Goal: Transaction & Acquisition: Book appointment/travel/reservation

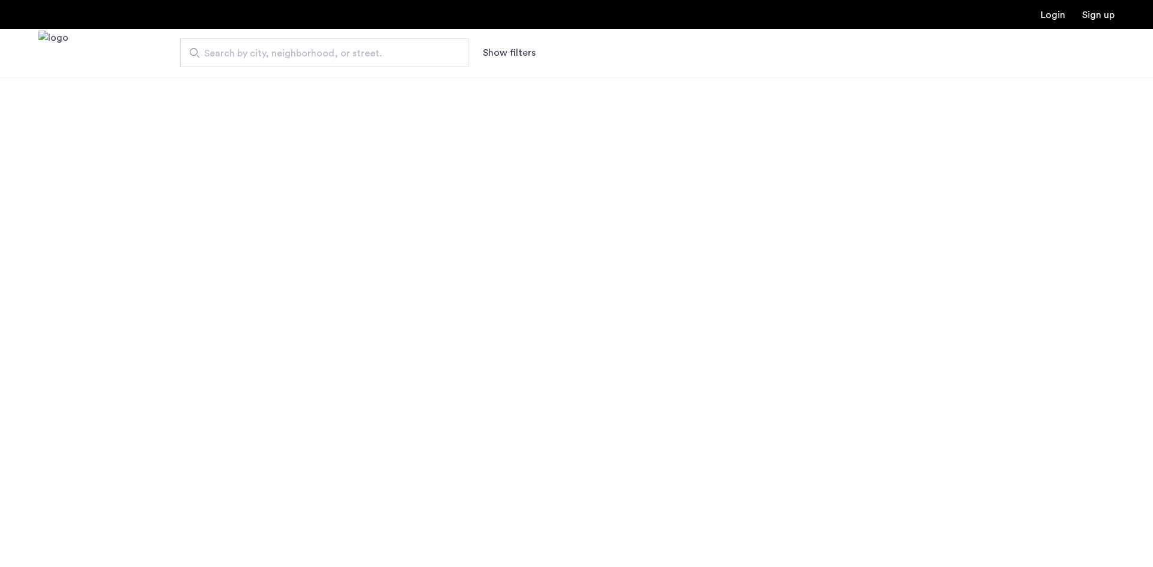
click at [421, 57] on span "Search by city, neighborhood, or street." at bounding box center [319, 53] width 231 height 14
click at [421, 57] on input "Search by city, neighborhood, or street." at bounding box center [324, 52] width 288 height 29
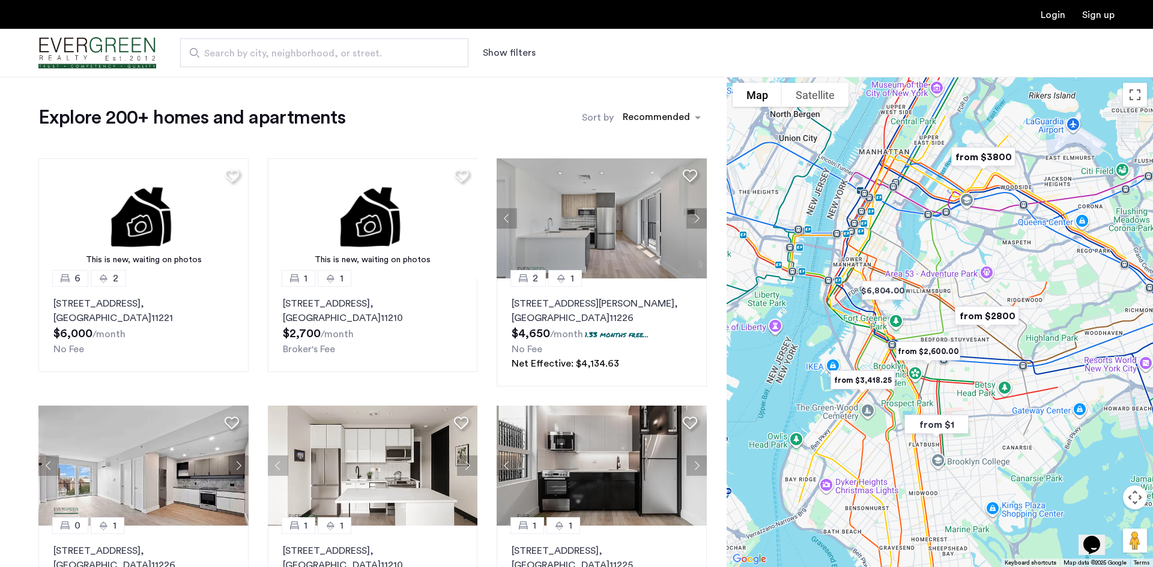
click at [485, 47] on button "Show filters" at bounding box center [509, 53] width 53 height 14
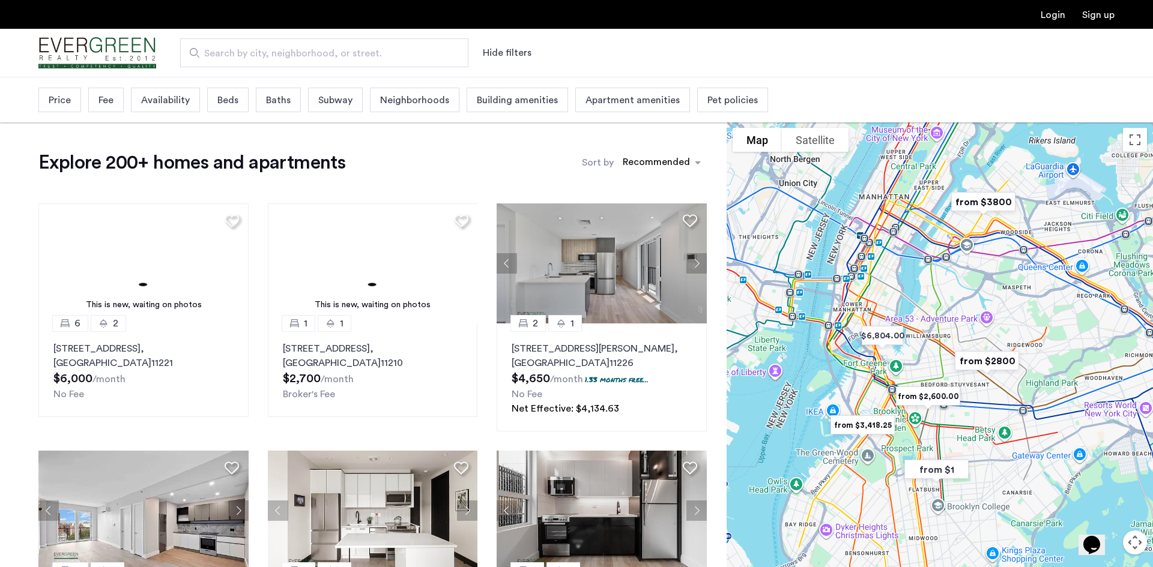
click at [492, 100] on span "Building amenities" at bounding box center [517, 100] width 81 height 14
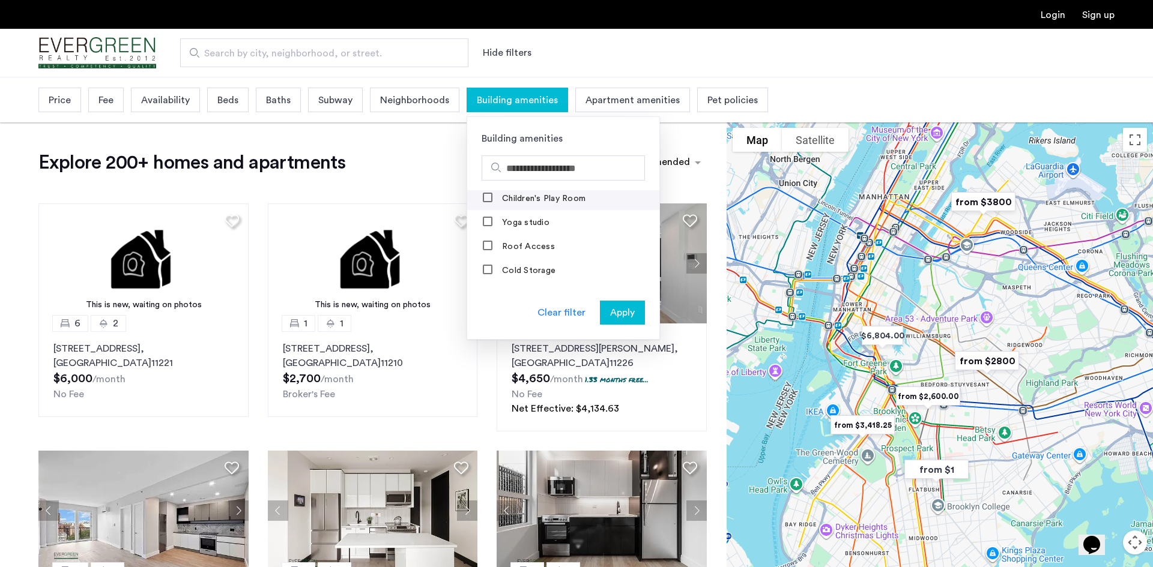
scroll to position [679, 0]
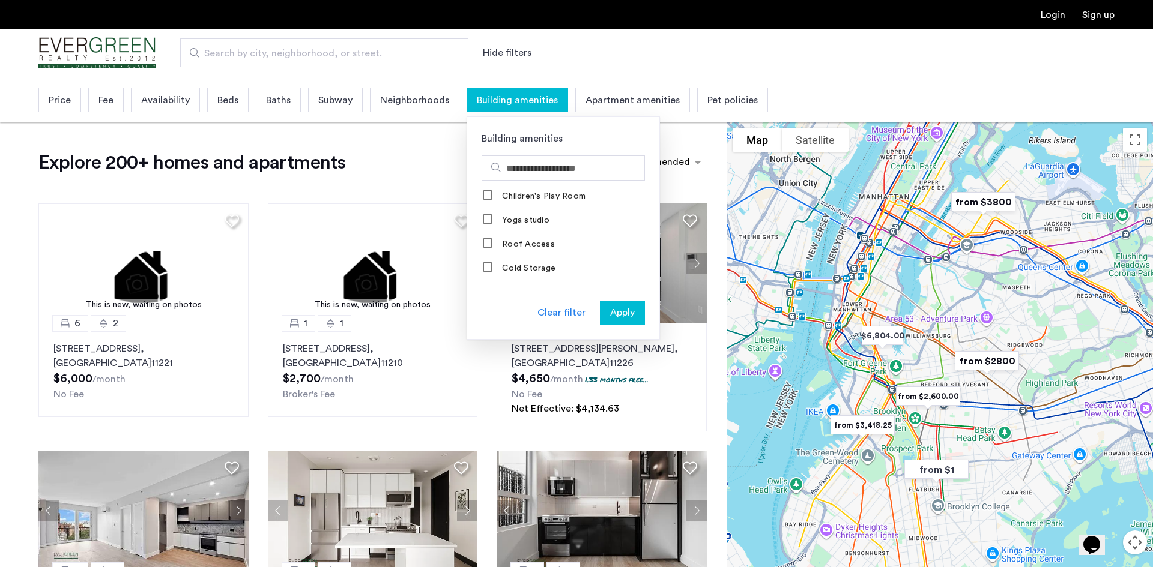
click at [639, 93] on span "Apartment amenities" at bounding box center [632, 100] width 94 height 14
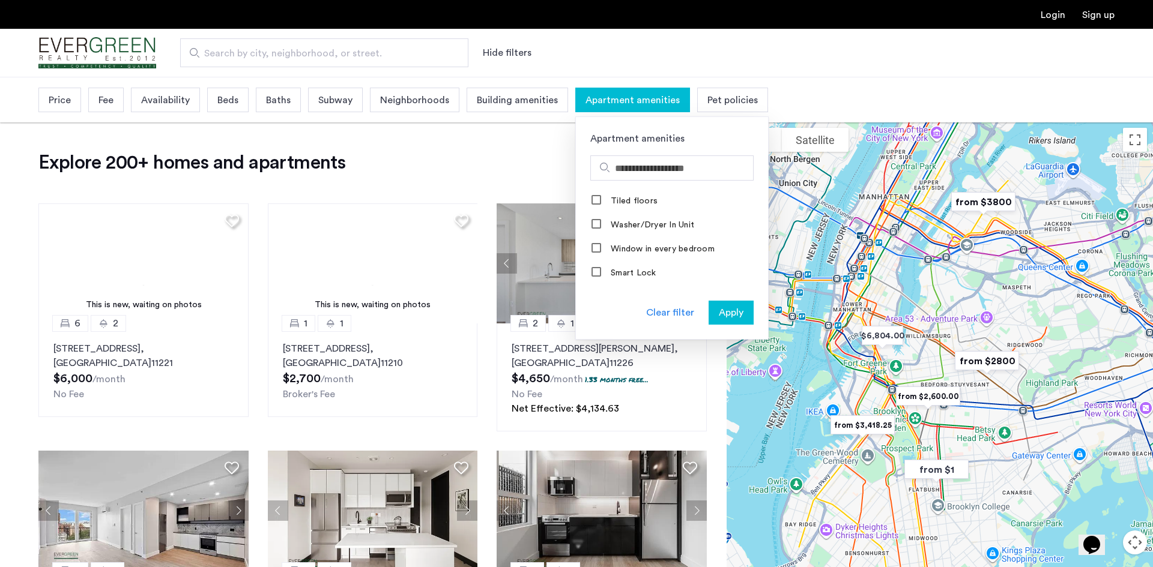
scroll to position [553, 0]
click at [677, 204] on label "Washer/Dryer In Unit" at bounding box center [651, 207] width 86 height 10
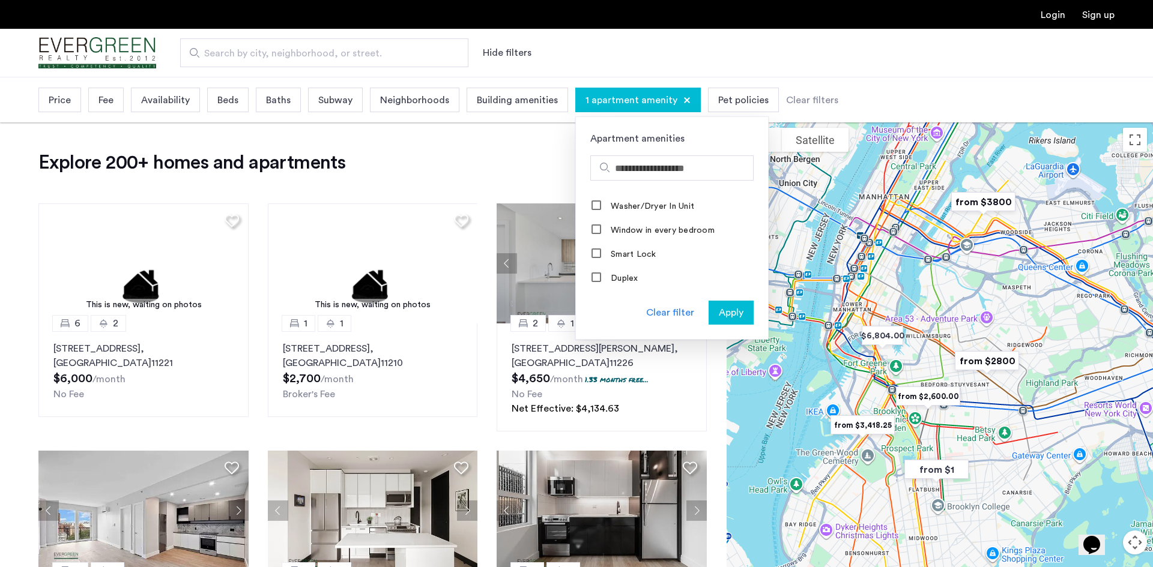
click at [732, 313] on span "Apply" at bounding box center [731, 313] width 25 height 14
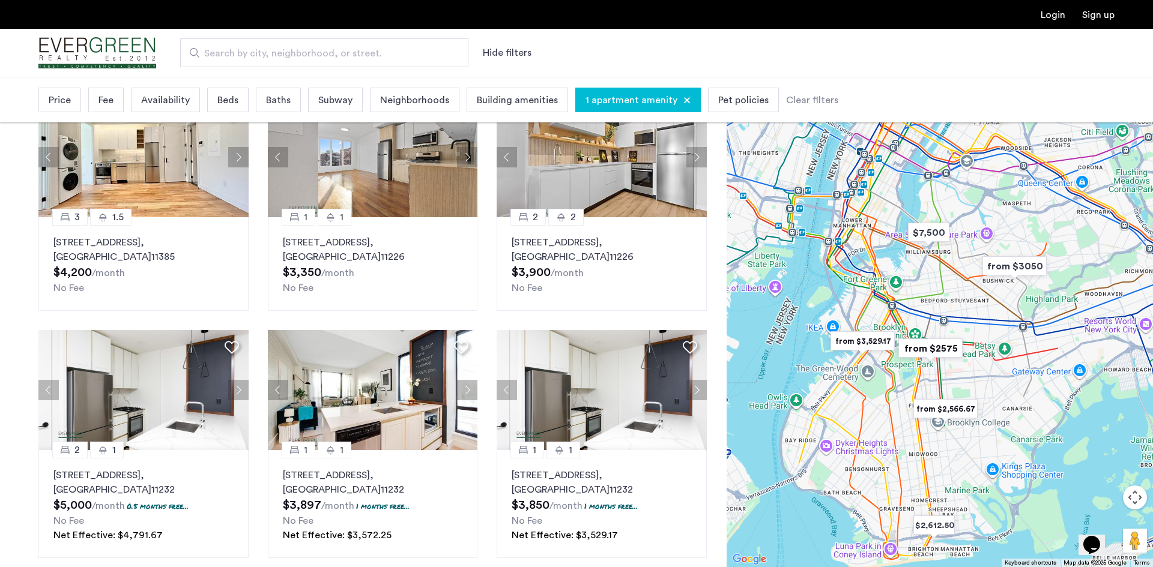
scroll to position [343, 0]
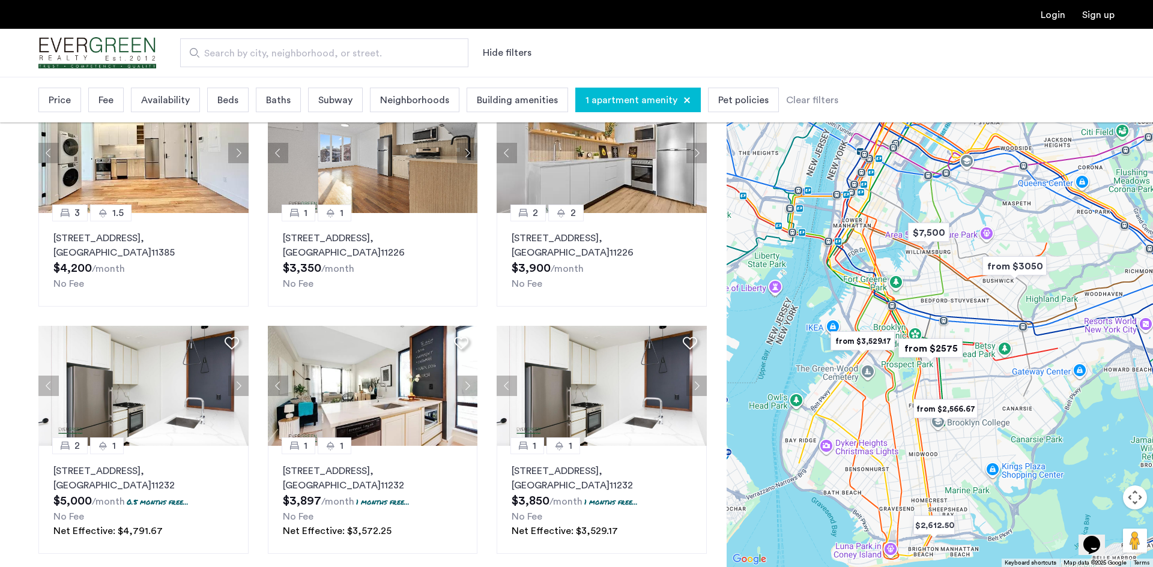
click at [948, 354] on img "from $2575" at bounding box center [929, 348] width 83 height 37
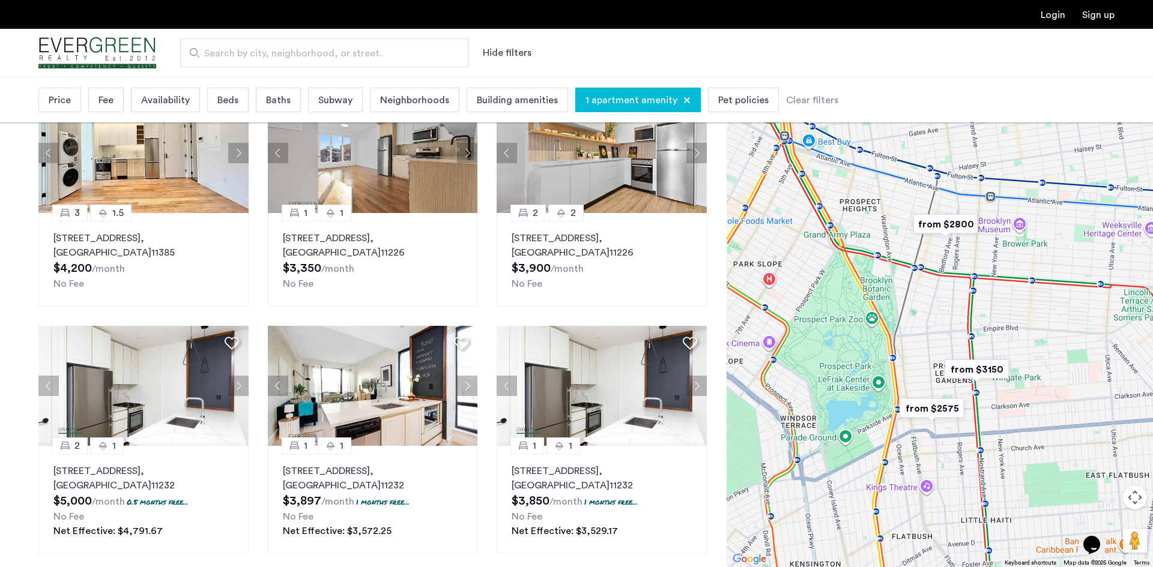
click at [932, 417] on img "from $2575" at bounding box center [931, 408] width 83 height 37
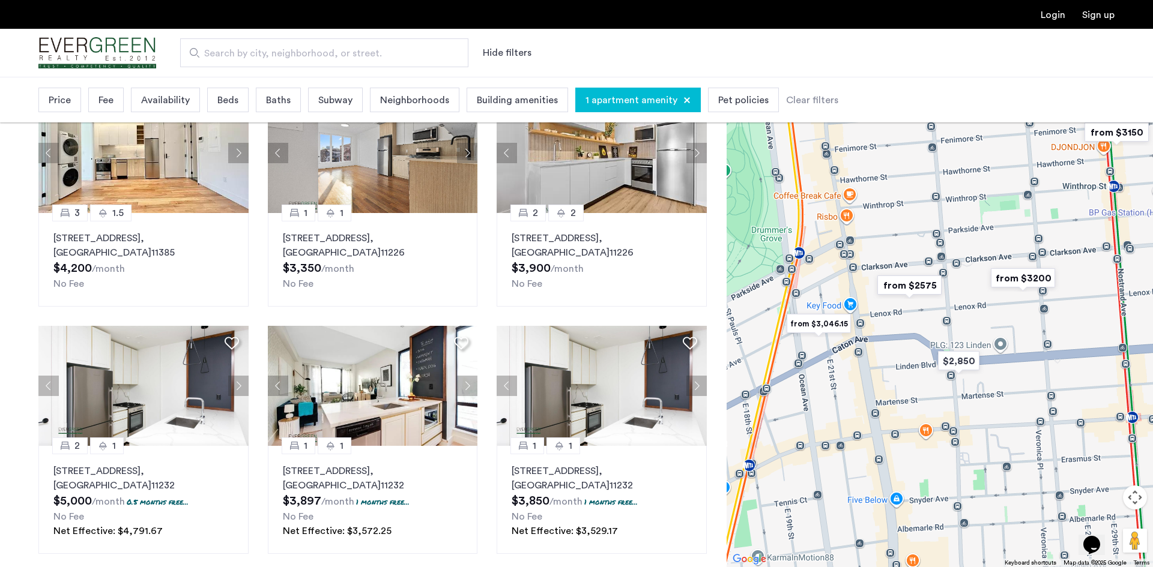
click at [922, 294] on img "from $2575" at bounding box center [908, 285] width 83 height 37
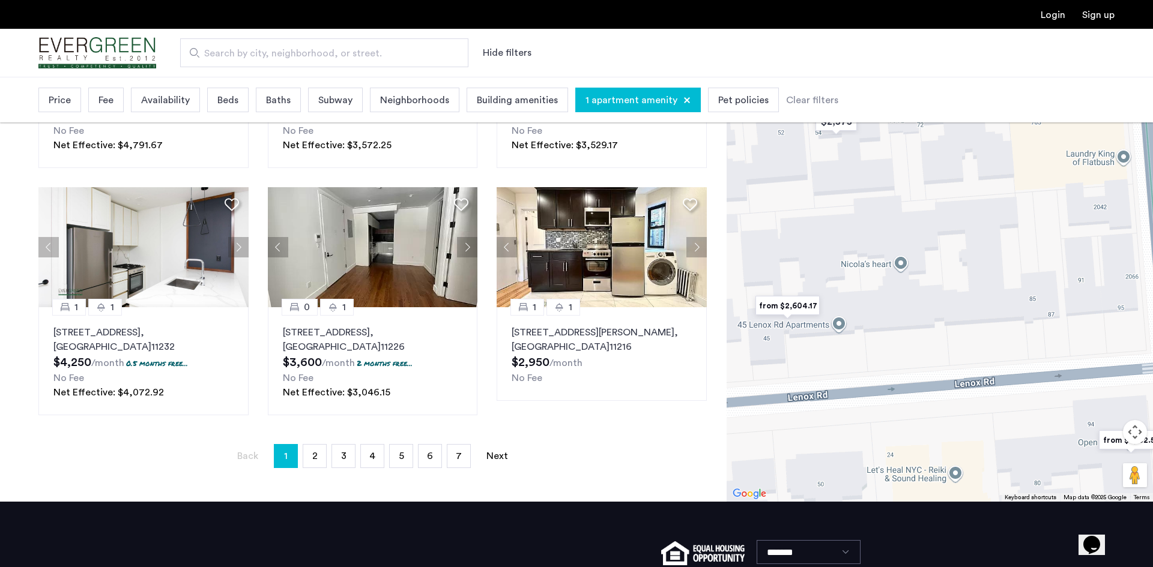
scroll to position [731, 0]
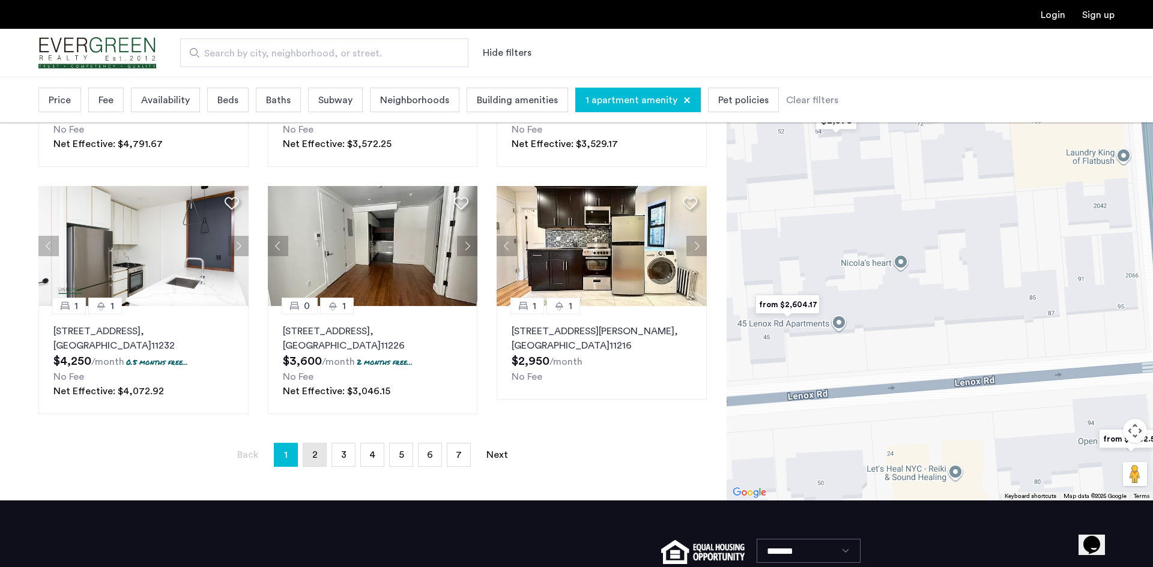
click at [315, 455] on span "2" at bounding box center [314, 455] width 5 height 10
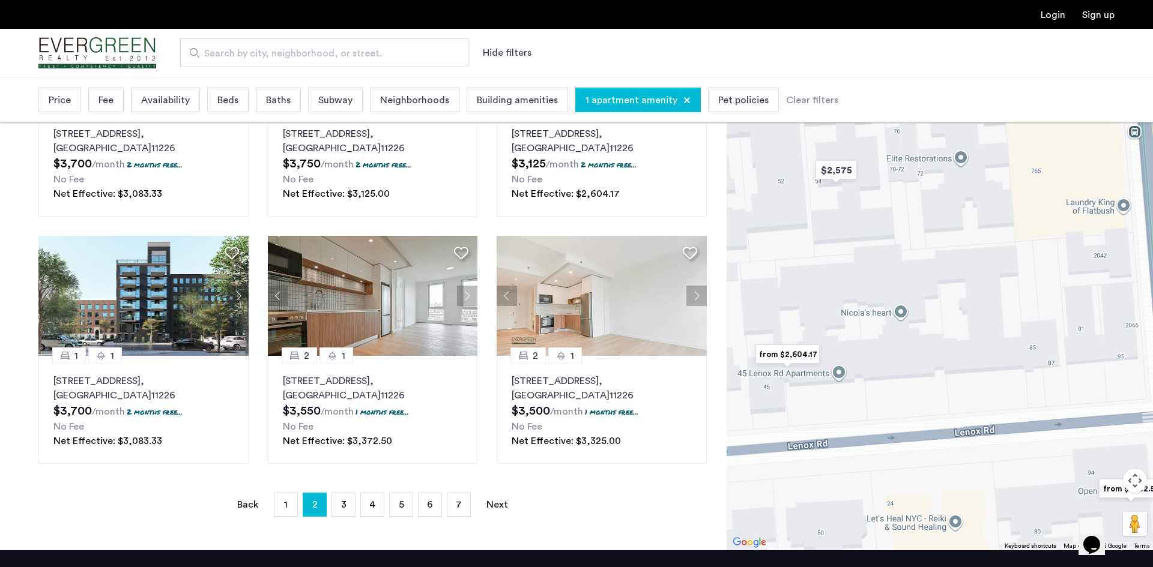
scroll to position [711, 0]
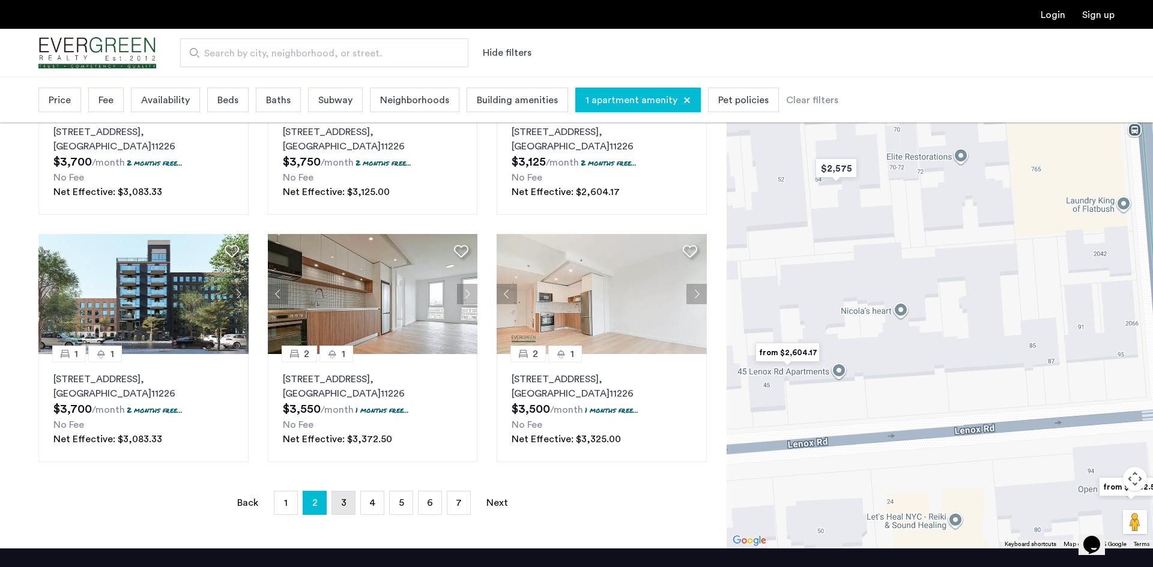
click at [346, 511] on link "page 3" at bounding box center [343, 503] width 23 height 23
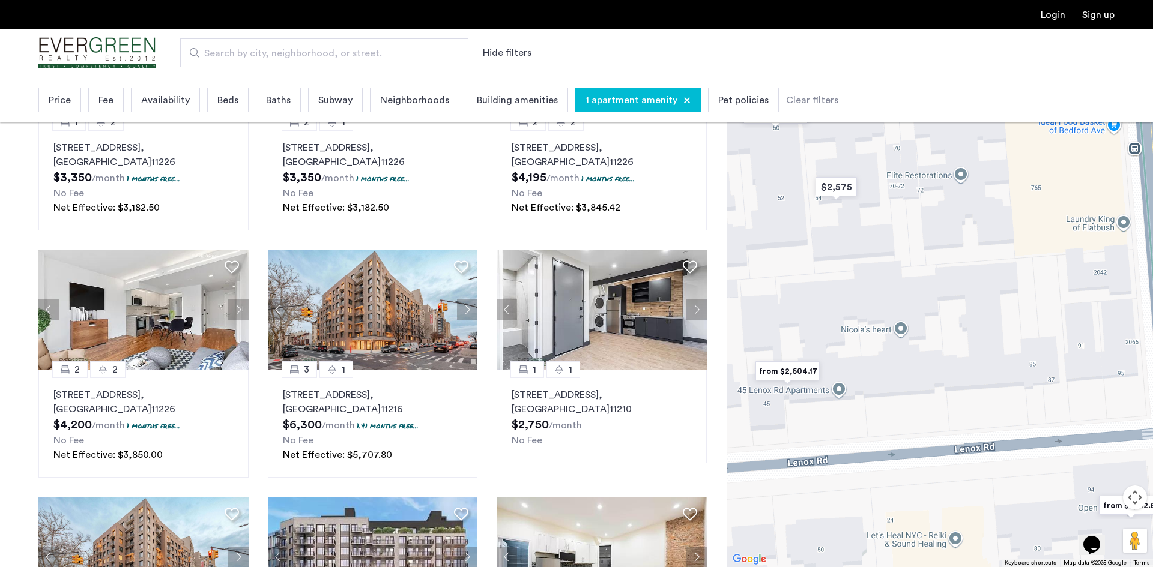
scroll to position [205, 0]
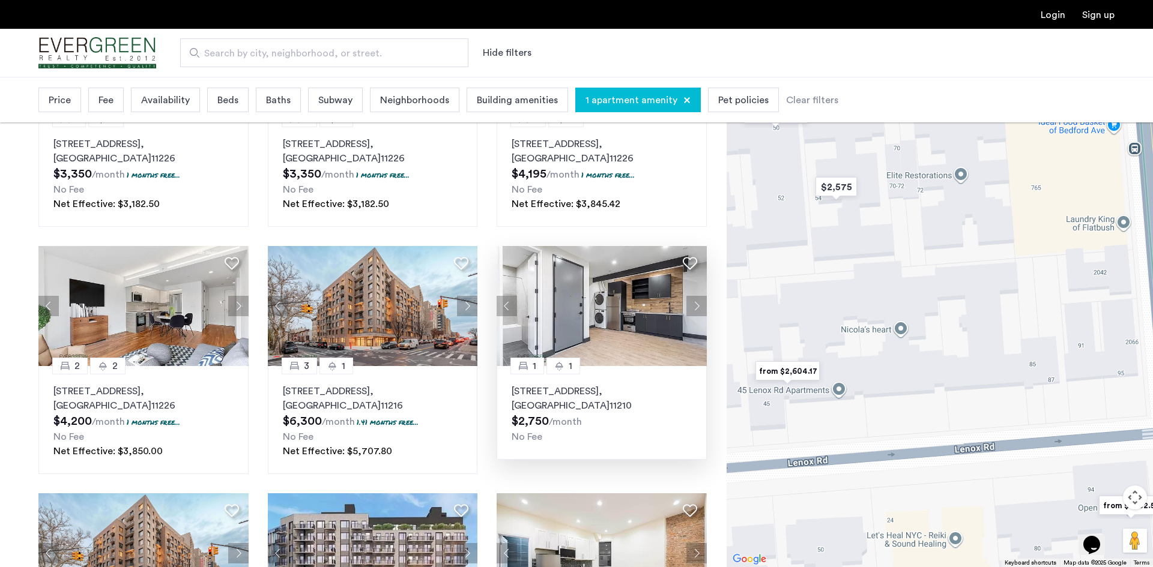
click at [696, 313] on button "Next apartment" at bounding box center [696, 306] width 20 height 20
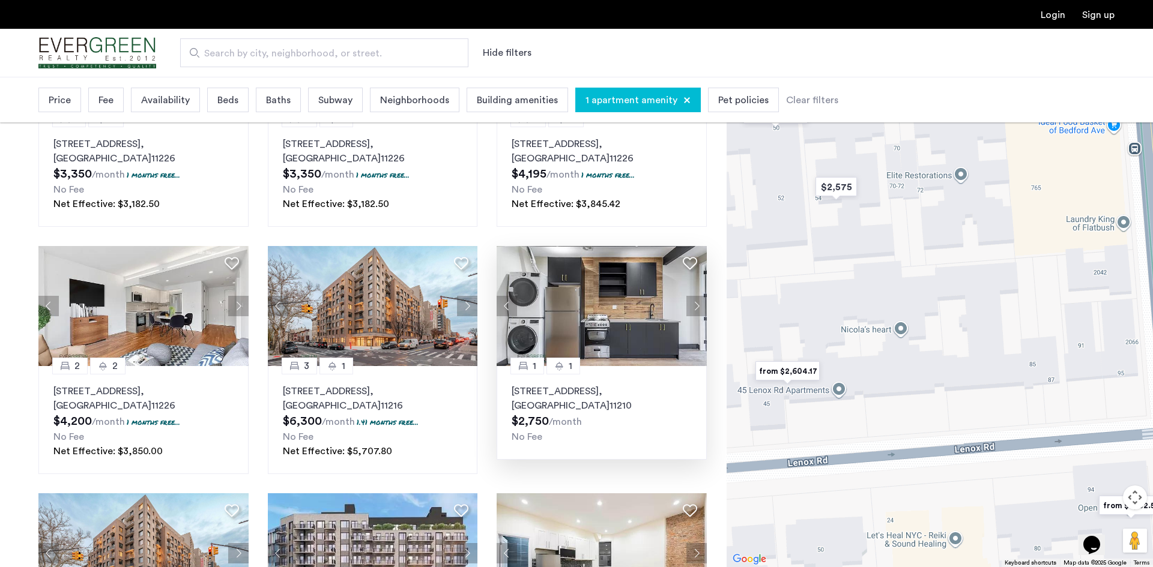
click at [698, 307] on button "Next apartment" at bounding box center [696, 306] width 20 height 20
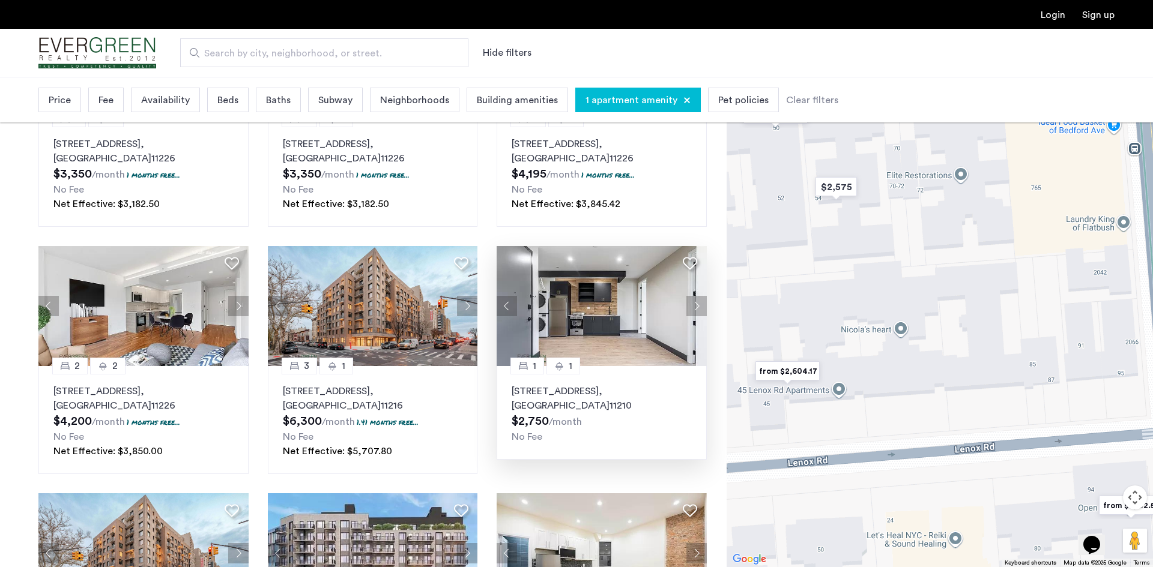
click at [696, 309] on button "Next apartment" at bounding box center [696, 306] width 20 height 20
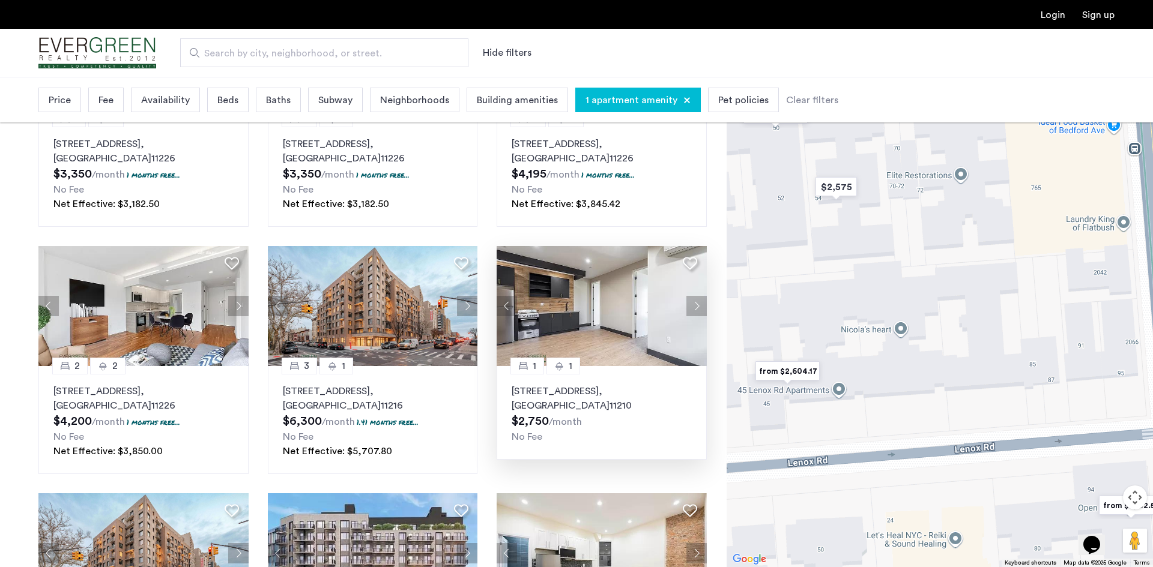
click at [688, 309] on button "Next apartment" at bounding box center [696, 306] width 20 height 20
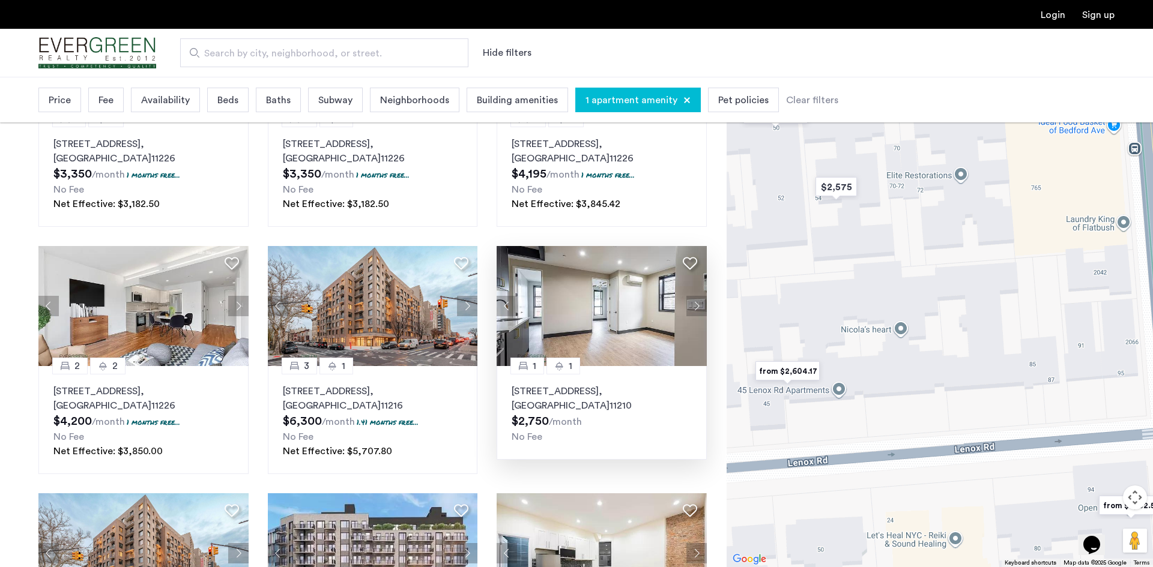
click at [702, 304] on button "Next apartment" at bounding box center [696, 306] width 20 height 20
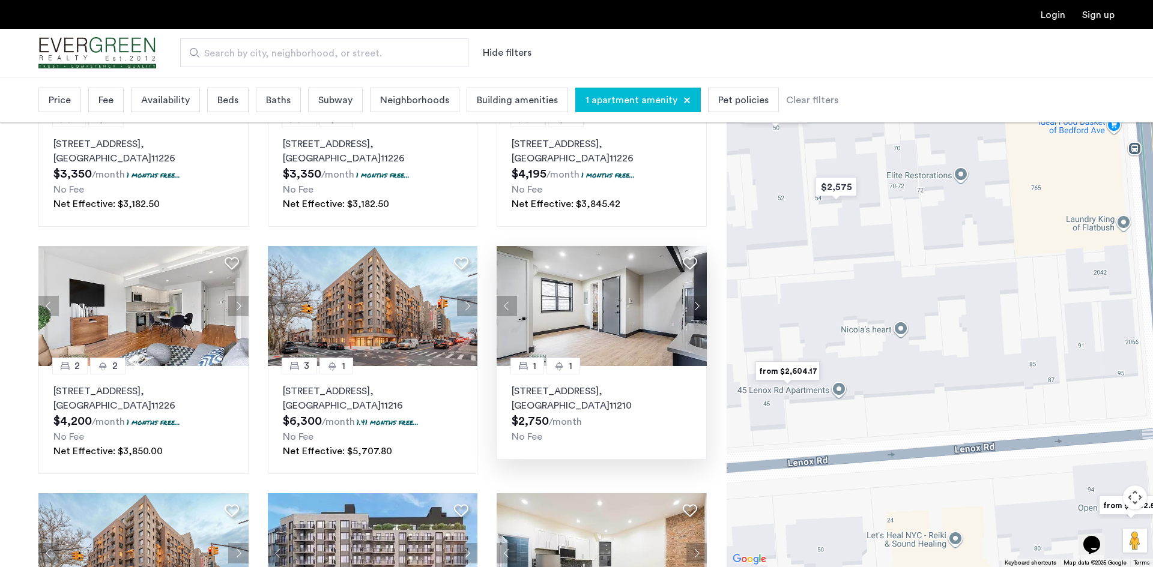
click at [701, 306] on button "Next apartment" at bounding box center [696, 306] width 20 height 20
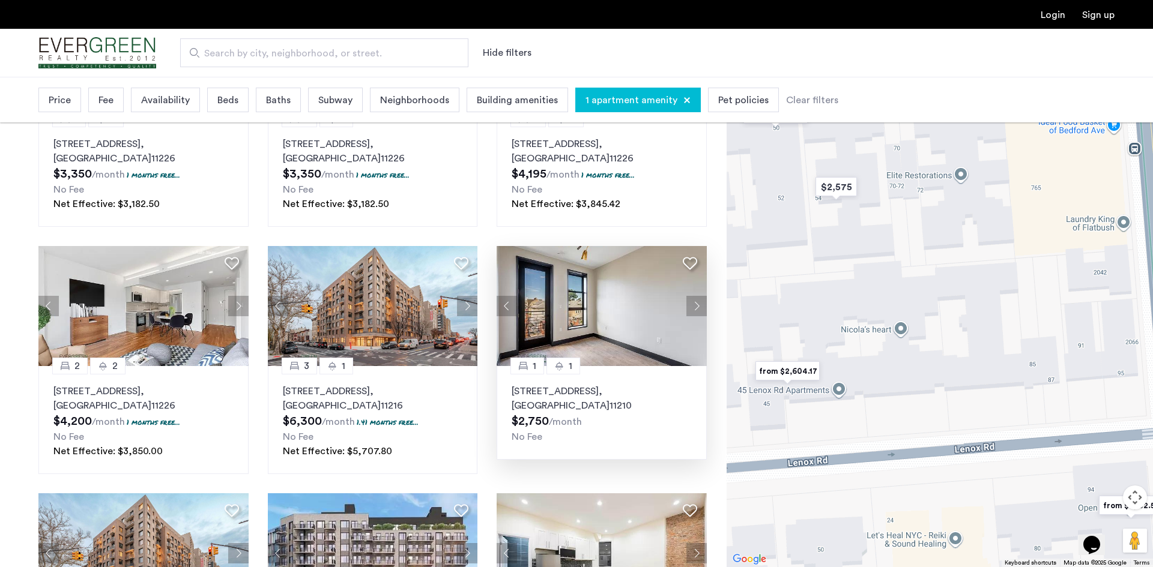
click at [696, 303] on button "Next apartment" at bounding box center [696, 306] width 20 height 20
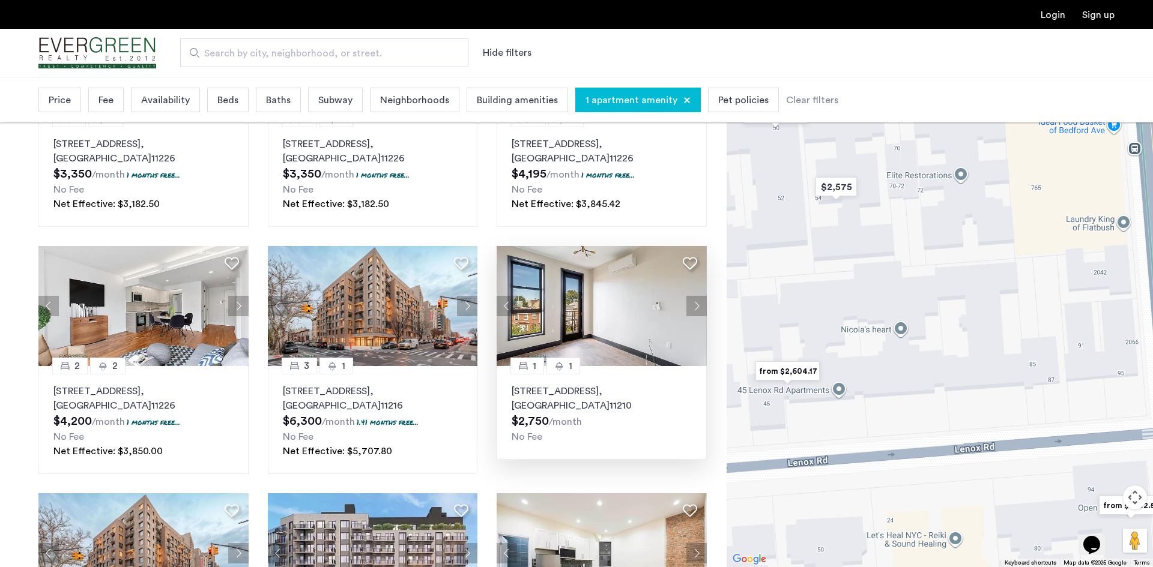
click at [698, 304] on button "Next apartment" at bounding box center [696, 306] width 20 height 20
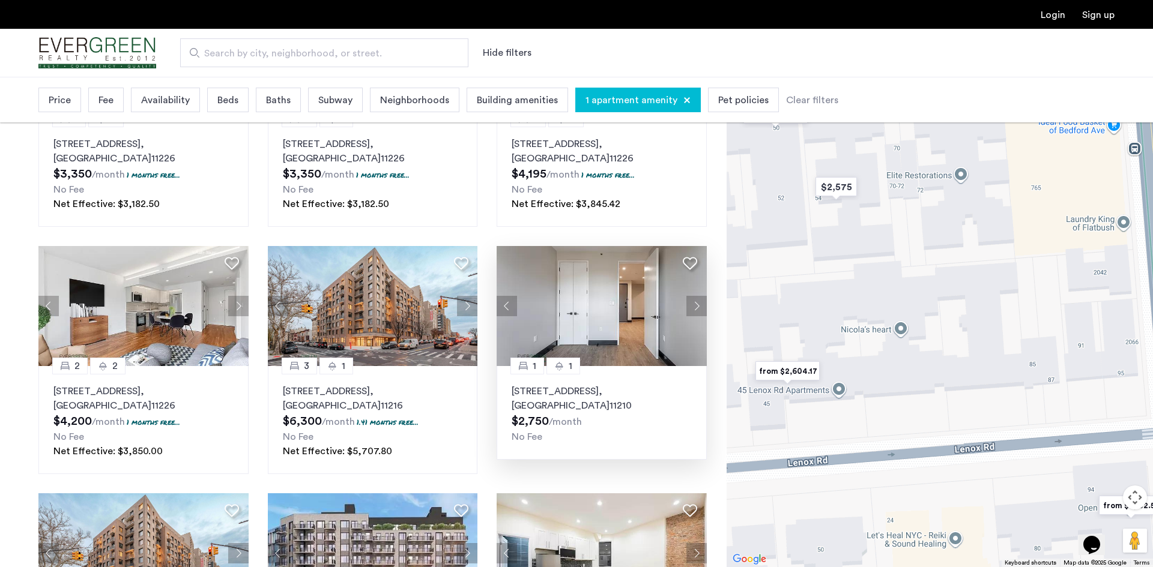
click at [698, 302] on button "Next apartment" at bounding box center [696, 306] width 20 height 20
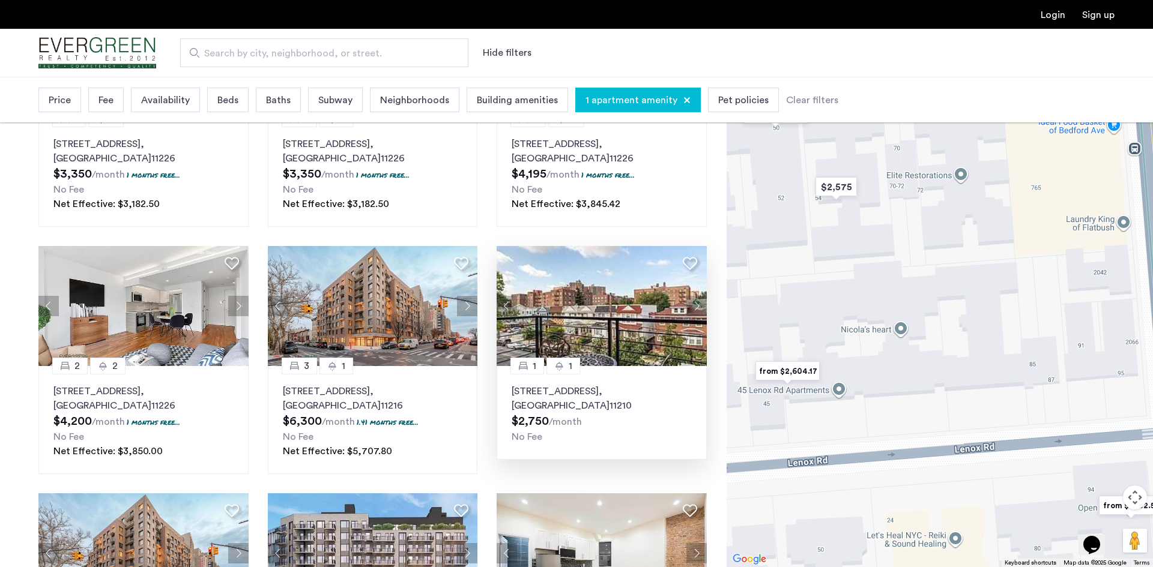
click at [701, 304] on button "Next apartment" at bounding box center [696, 306] width 20 height 20
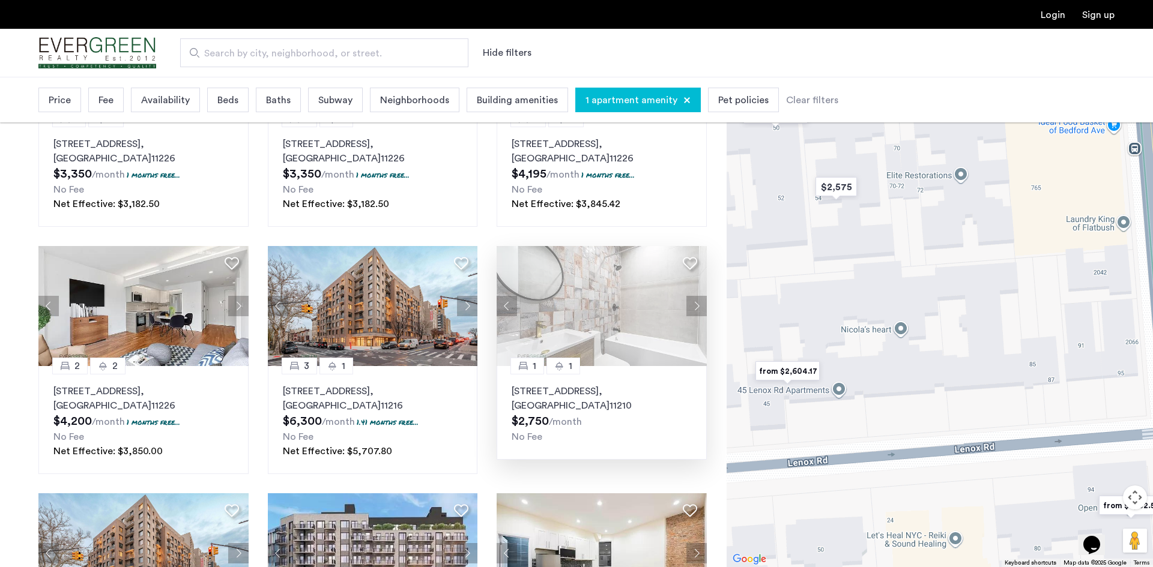
click at [651, 303] on img at bounding box center [601, 306] width 210 height 120
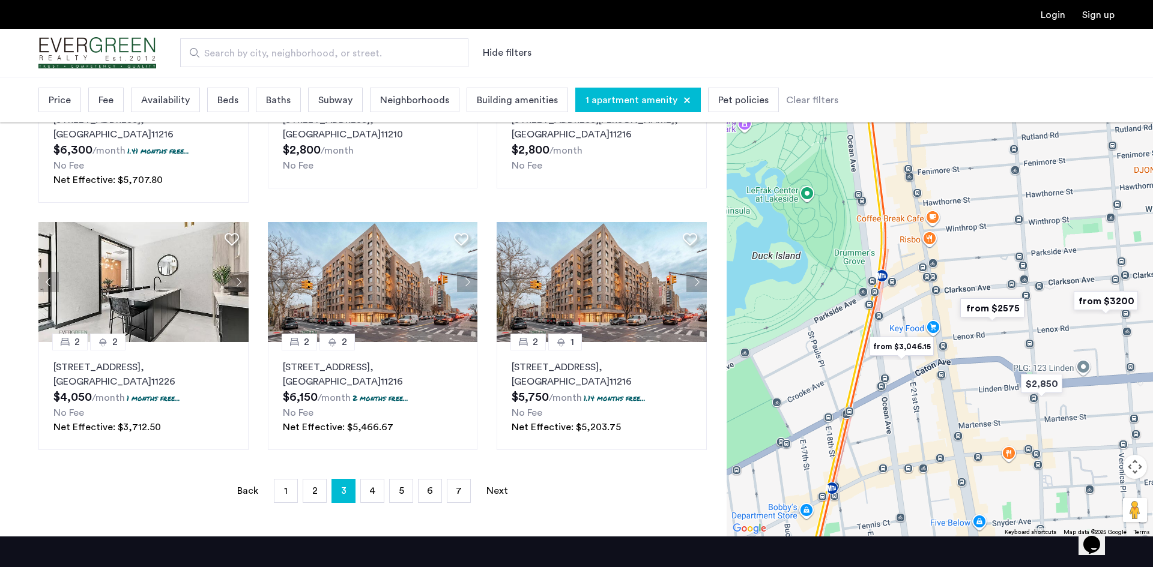
scroll to position [779, 0]
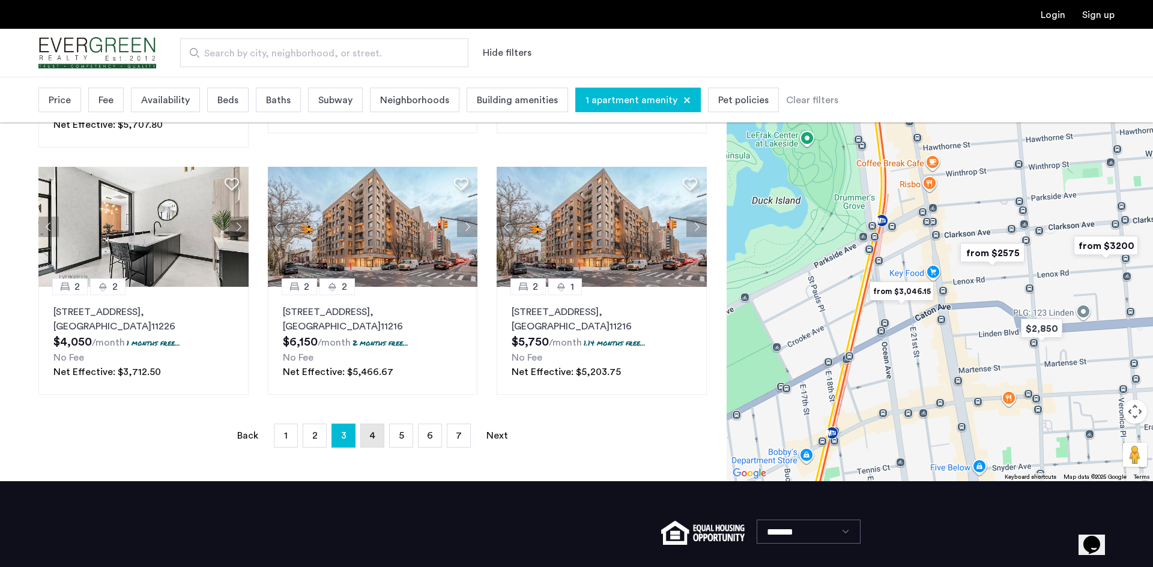
click at [373, 443] on link "page 4" at bounding box center [372, 435] width 23 height 23
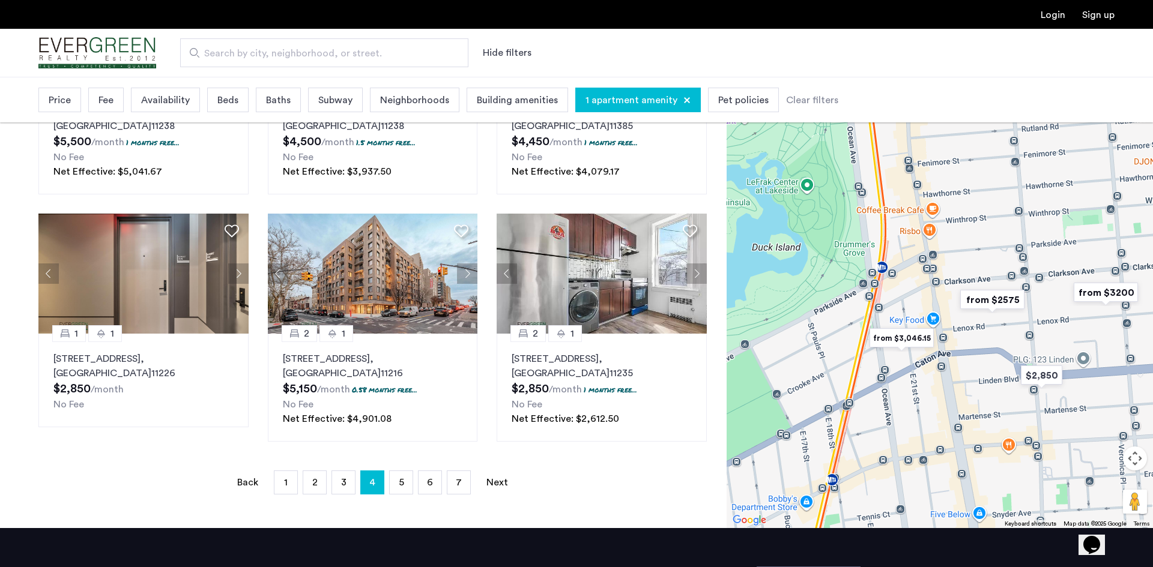
scroll to position [722, 0]
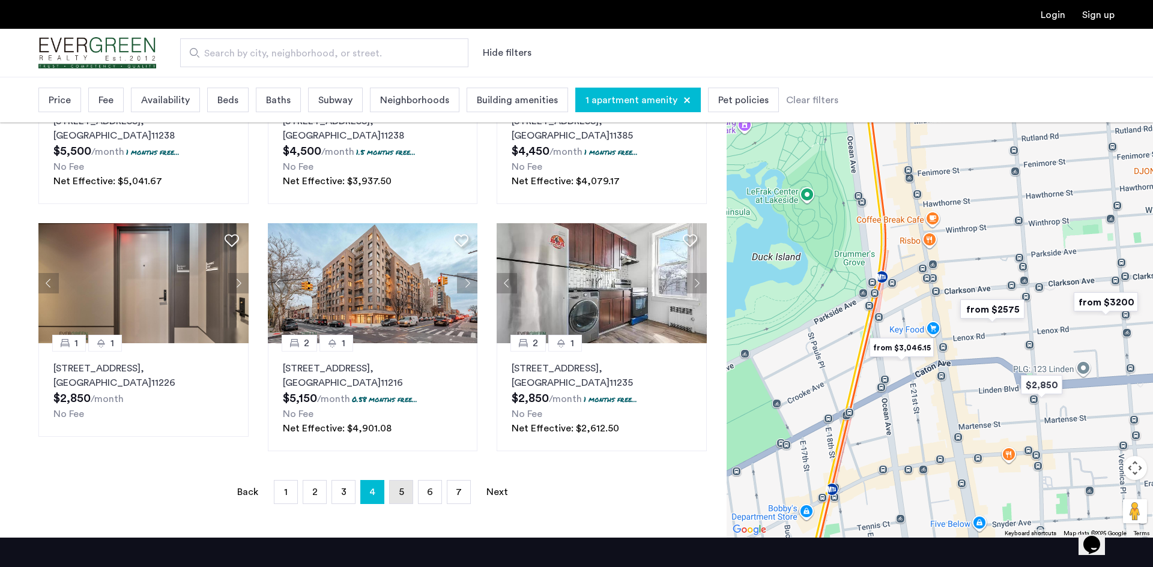
click at [401, 493] on span "5" at bounding box center [401, 492] width 5 height 10
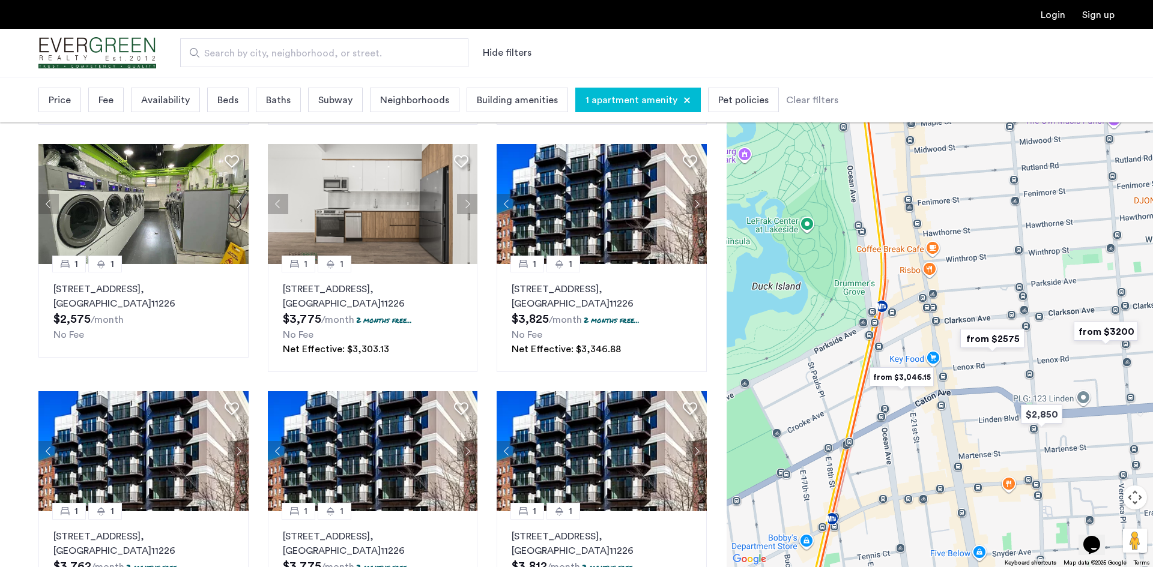
scroll to position [518, 0]
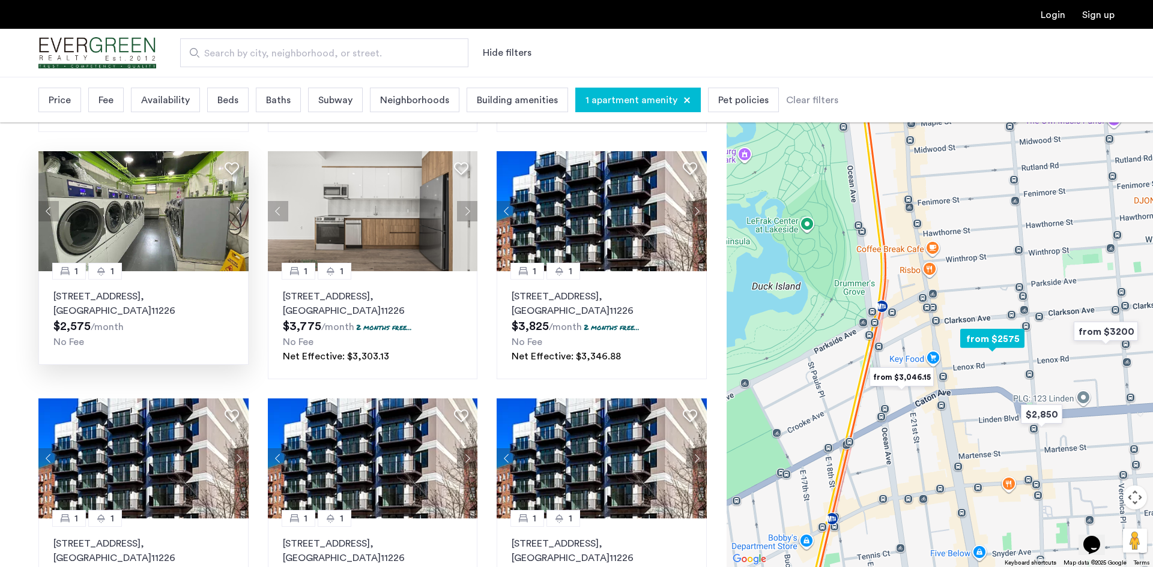
click at [236, 213] on button "Next apartment" at bounding box center [238, 211] width 20 height 20
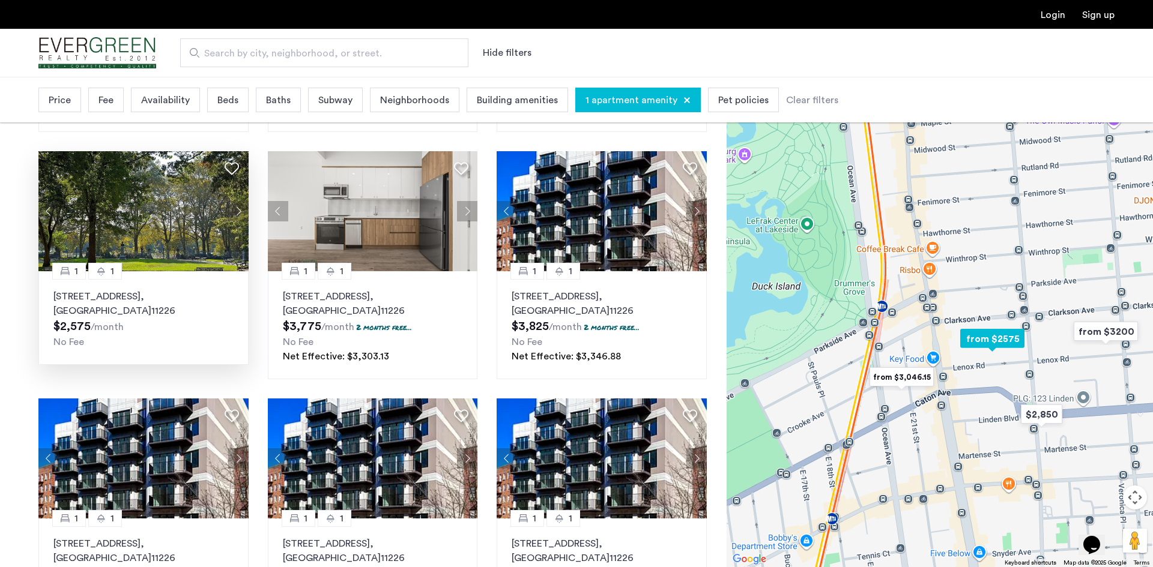
click at [236, 213] on button "Next apartment" at bounding box center [238, 211] width 20 height 20
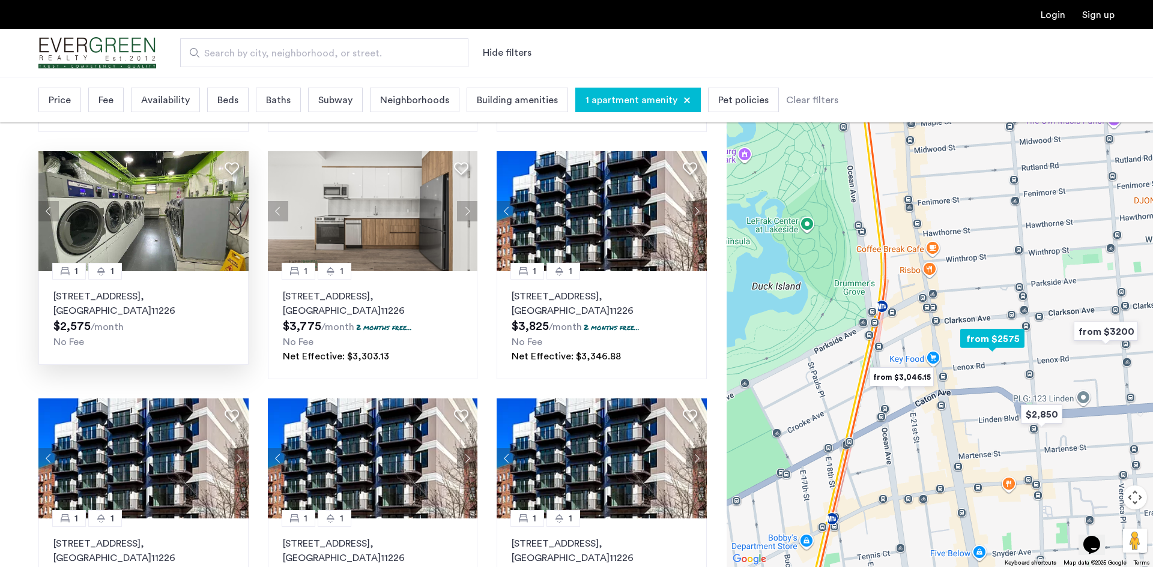
click at [236, 213] on button "Next apartment" at bounding box center [238, 211] width 20 height 20
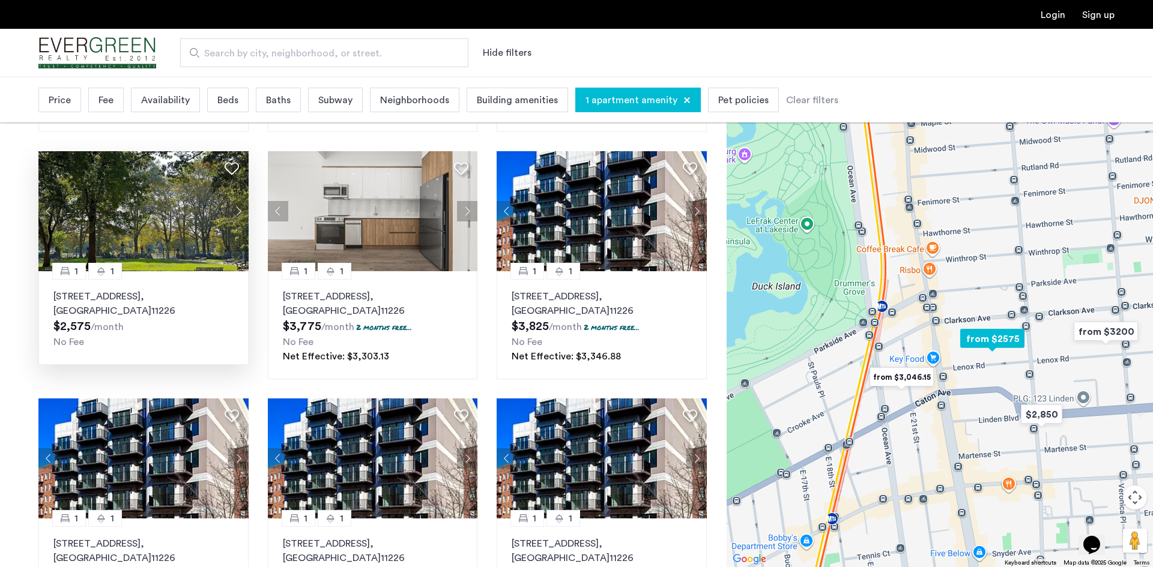
click at [236, 213] on button "Next apartment" at bounding box center [238, 211] width 20 height 20
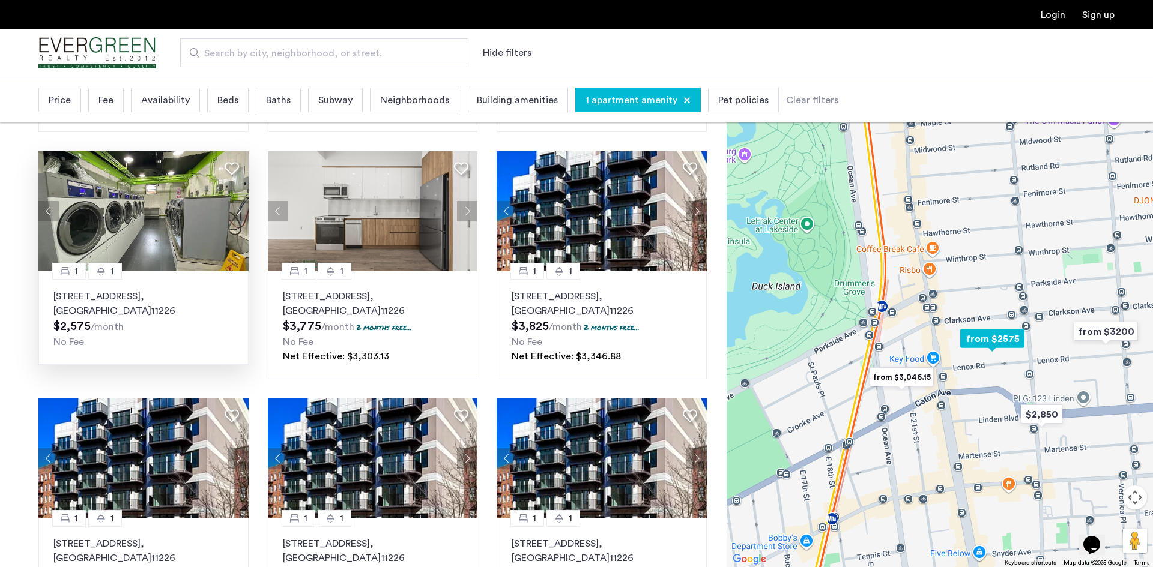
click at [236, 213] on button "Next apartment" at bounding box center [238, 211] width 20 height 20
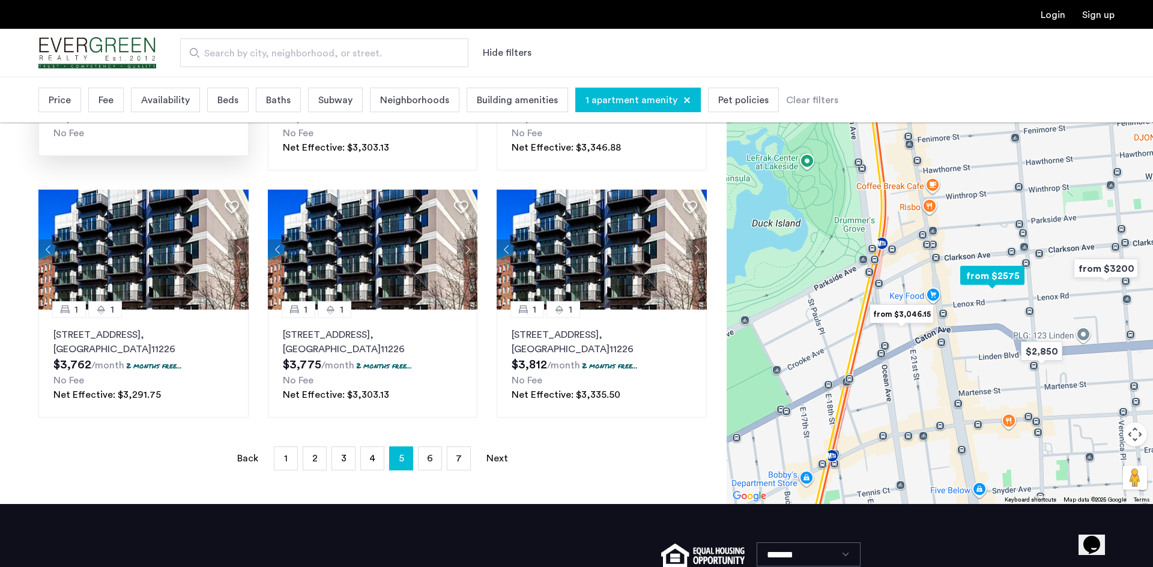
scroll to position [728, 0]
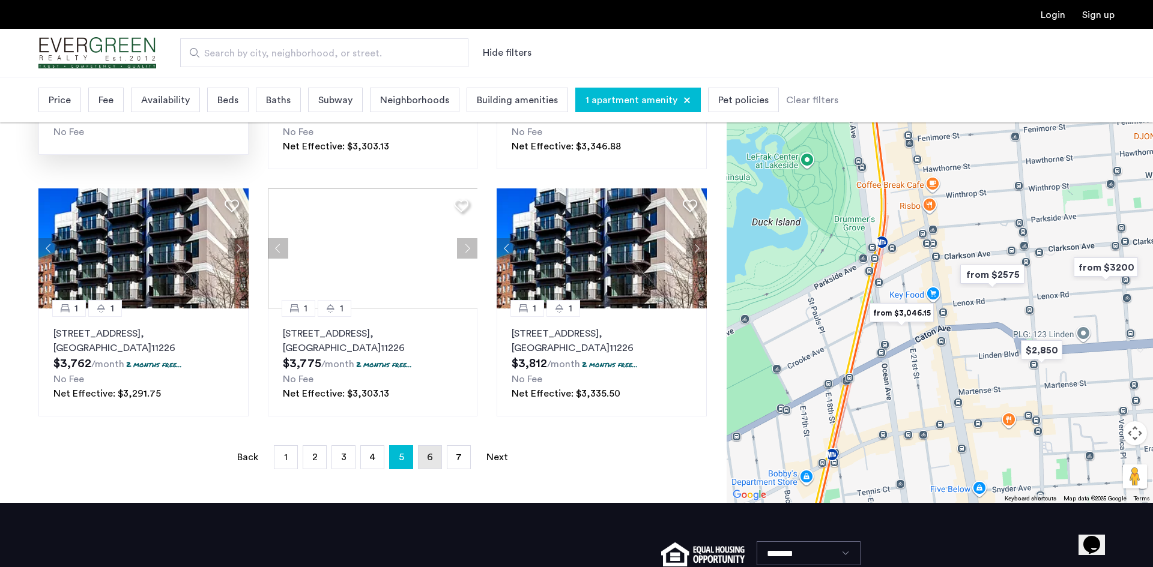
click at [430, 462] on link "page 6" at bounding box center [429, 457] width 23 height 23
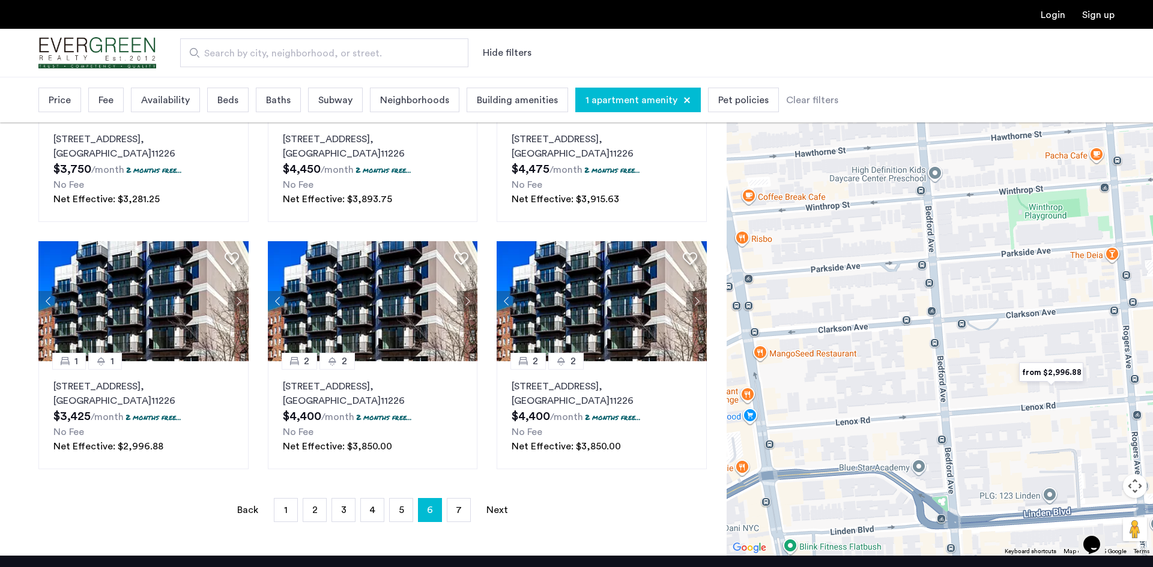
scroll to position [734, 0]
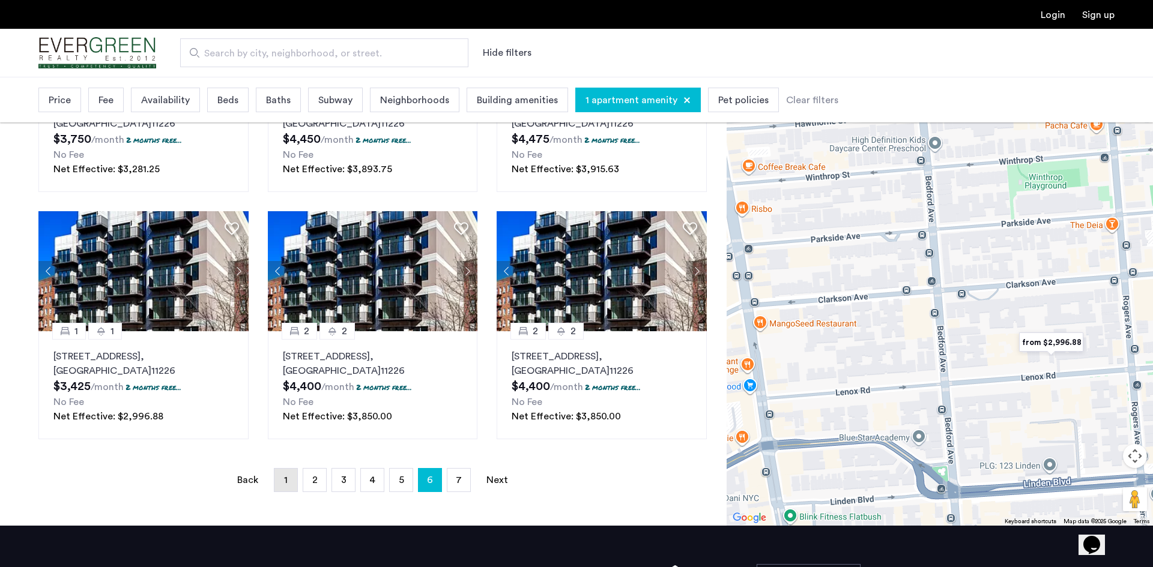
click at [286, 480] on span "1" at bounding box center [286, 480] width 4 height 10
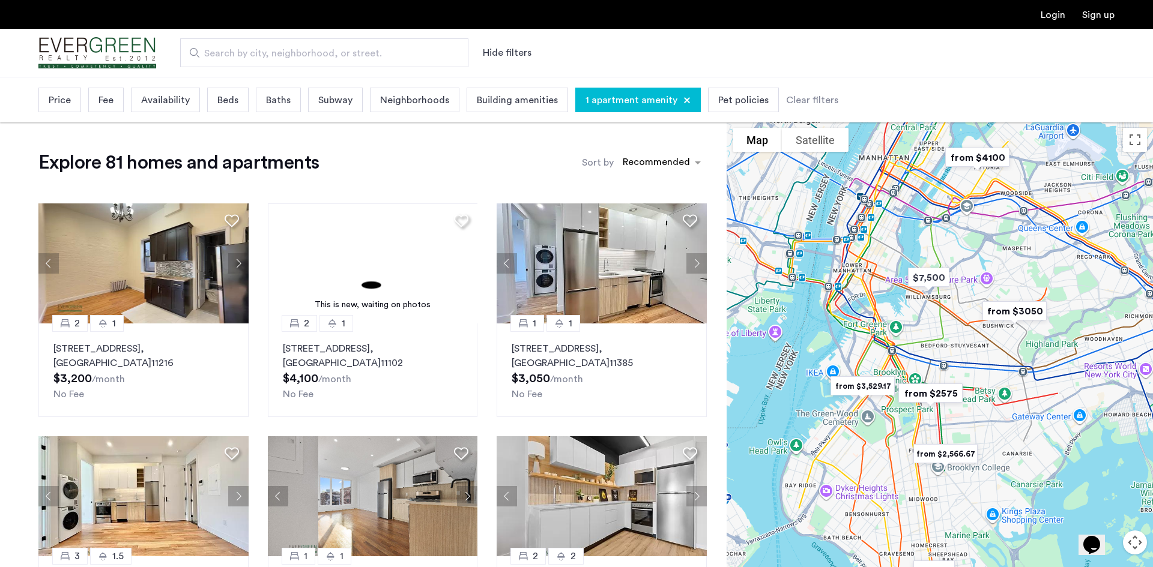
click at [49, 95] on span "Price" at bounding box center [60, 100] width 22 height 14
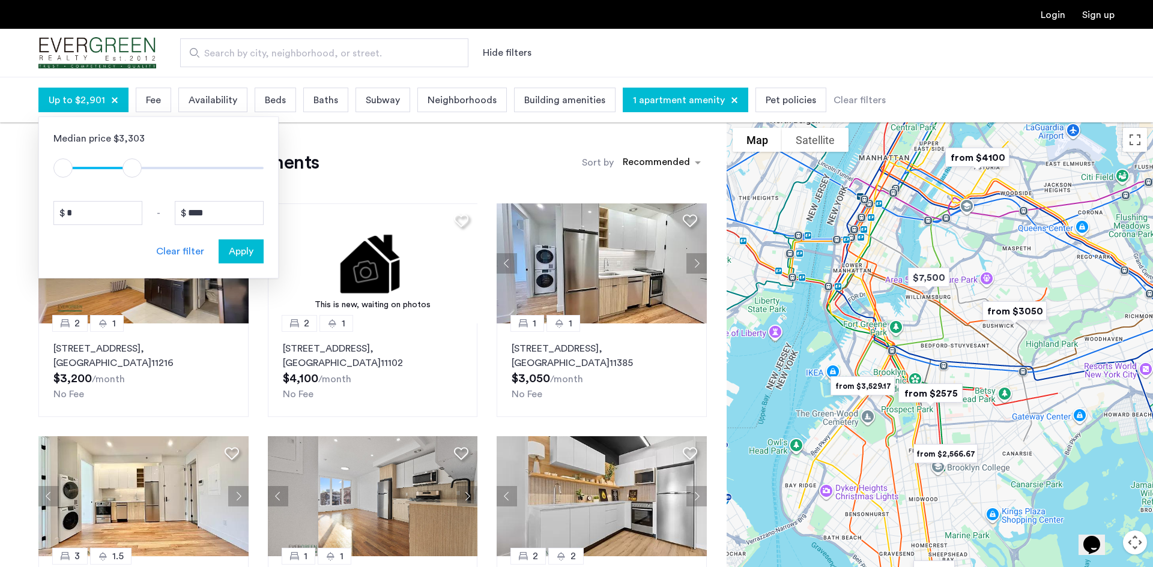
type input "****"
drag, startPoint x: 253, startPoint y: 170, endPoint x: 129, endPoint y: 155, distance: 124.5
click at [129, 155] on div "$1 $8000 $1 $2801" at bounding box center [158, 162] width 210 height 32
click at [246, 255] on span "Apply" at bounding box center [241, 251] width 25 height 14
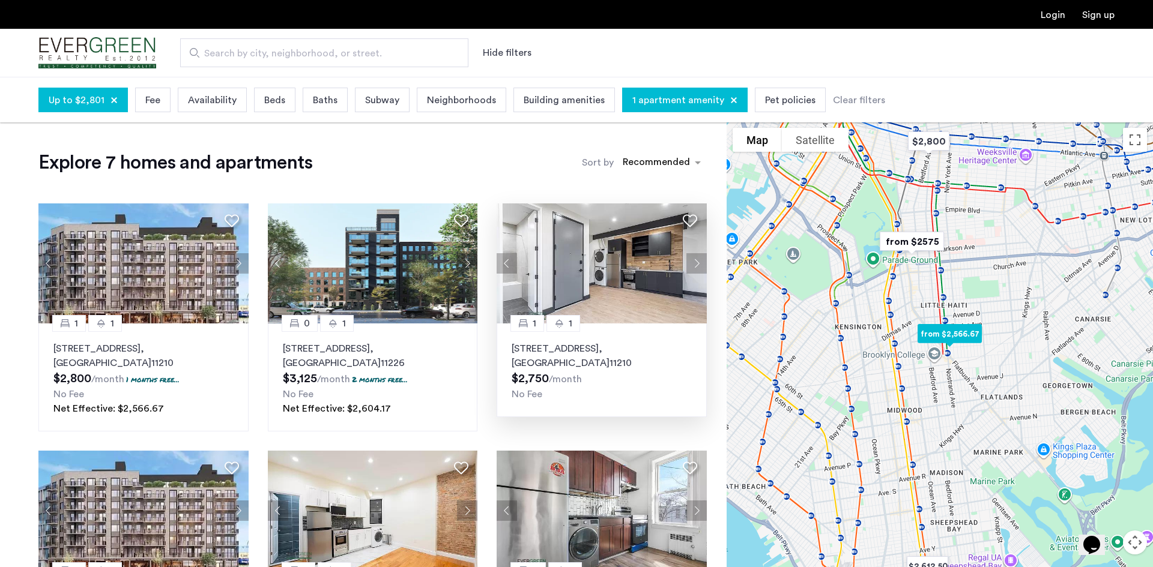
click at [573, 252] on img at bounding box center [601, 264] width 210 height 120
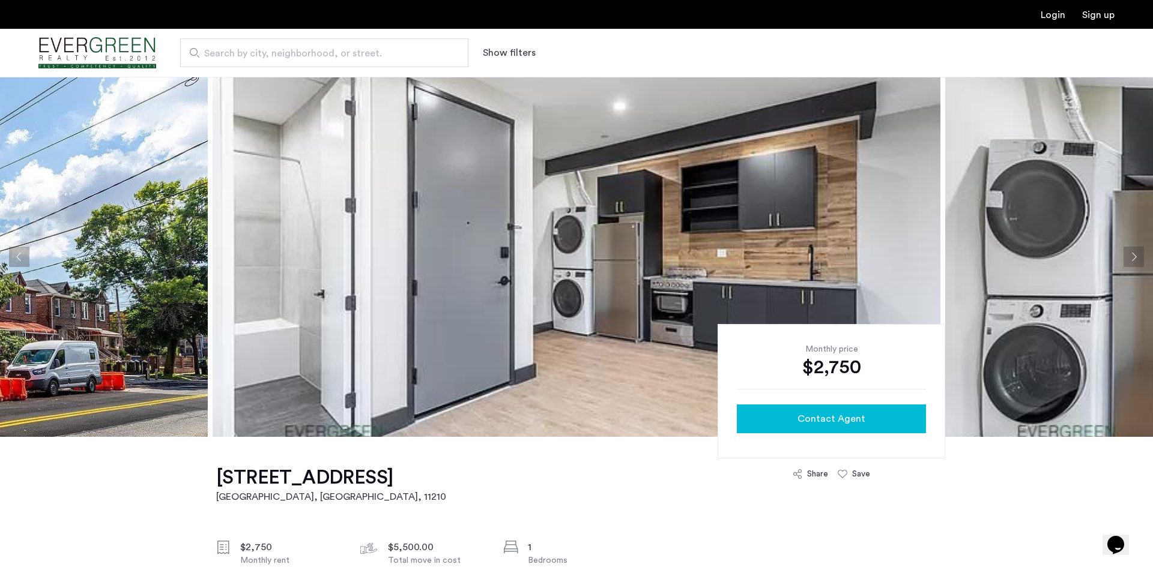
click at [892, 430] on button "Contact Agent" at bounding box center [831, 419] width 189 height 29
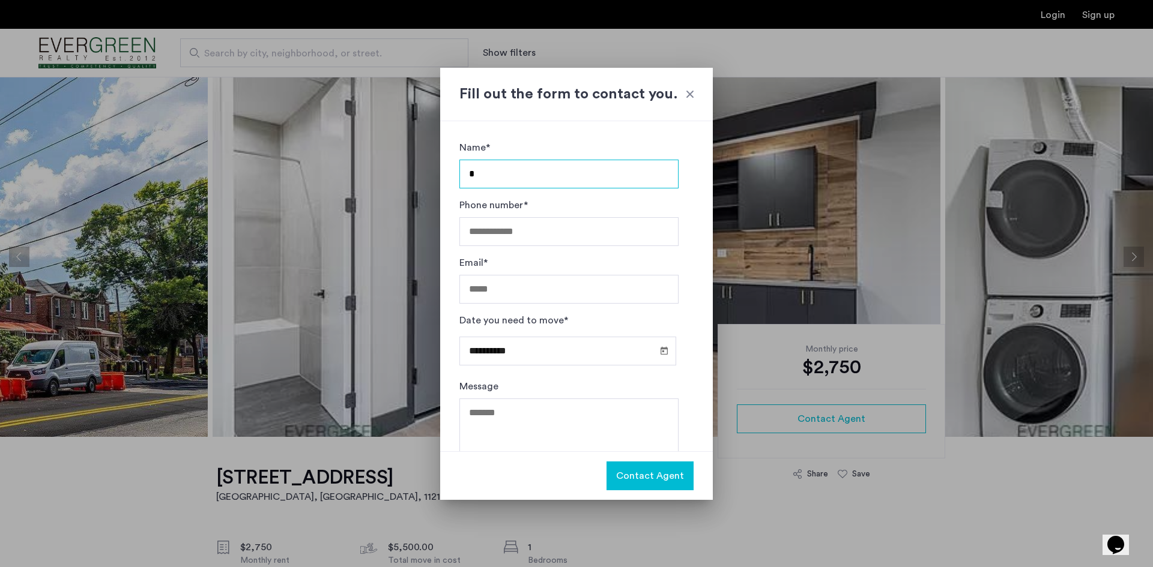
type input "**********"
click at [556, 230] on input "**********" at bounding box center [568, 231] width 219 height 29
type input "*"
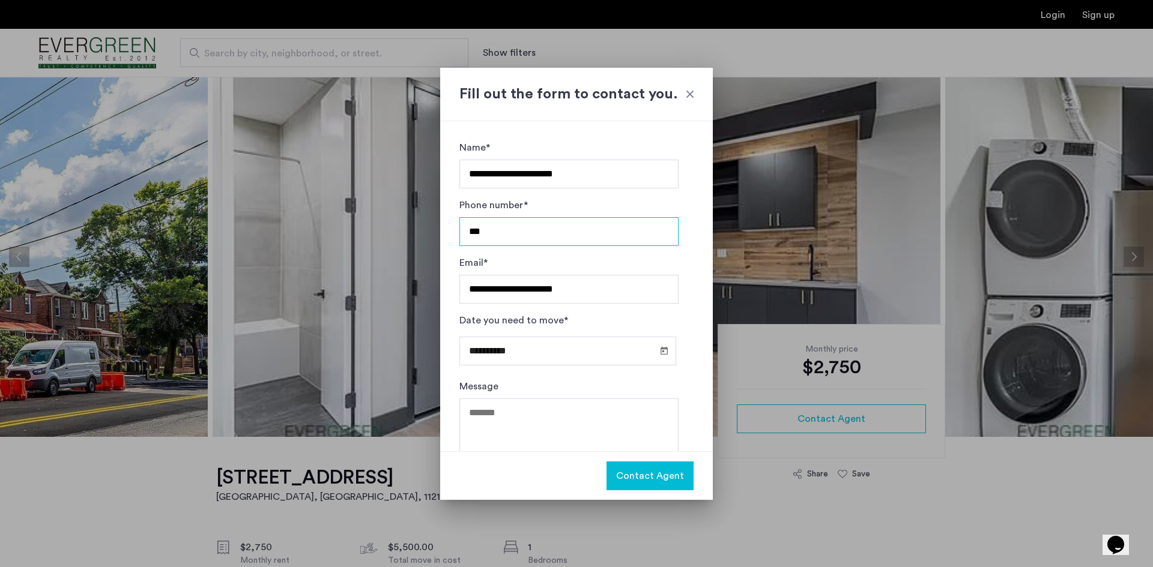
type input "**********"
click at [564, 345] on input "**********" at bounding box center [567, 351] width 217 height 29
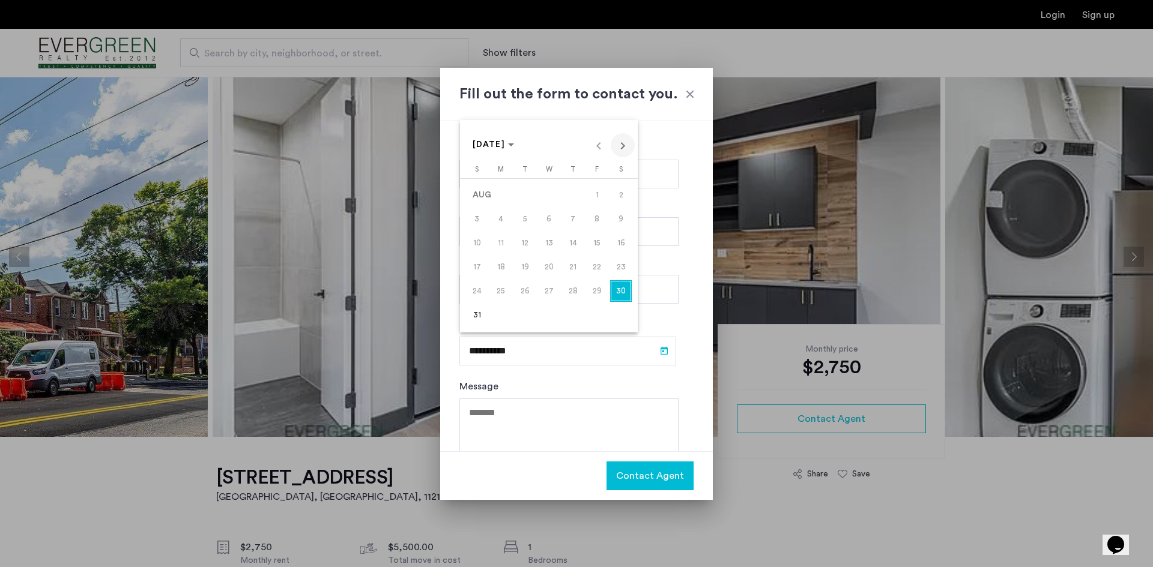
click at [616, 140] on span "Next month" at bounding box center [623, 145] width 24 height 24
click at [519, 318] on span "30" at bounding box center [525, 315] width 22 height 22
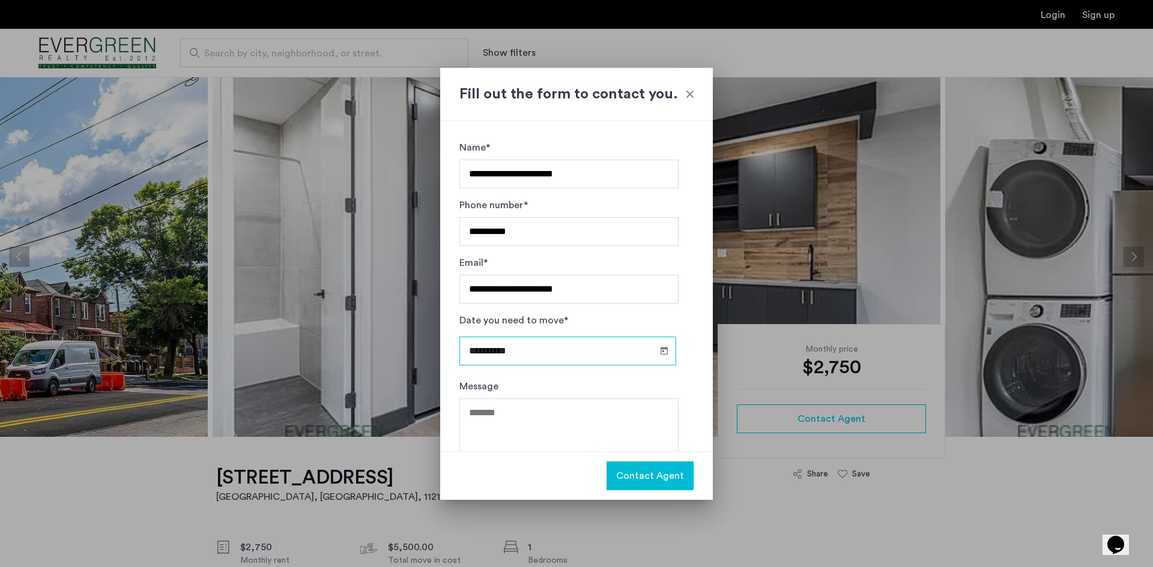
click at [604, 337] on input "**********" at bounding box center [567, 351] width 217 height 29
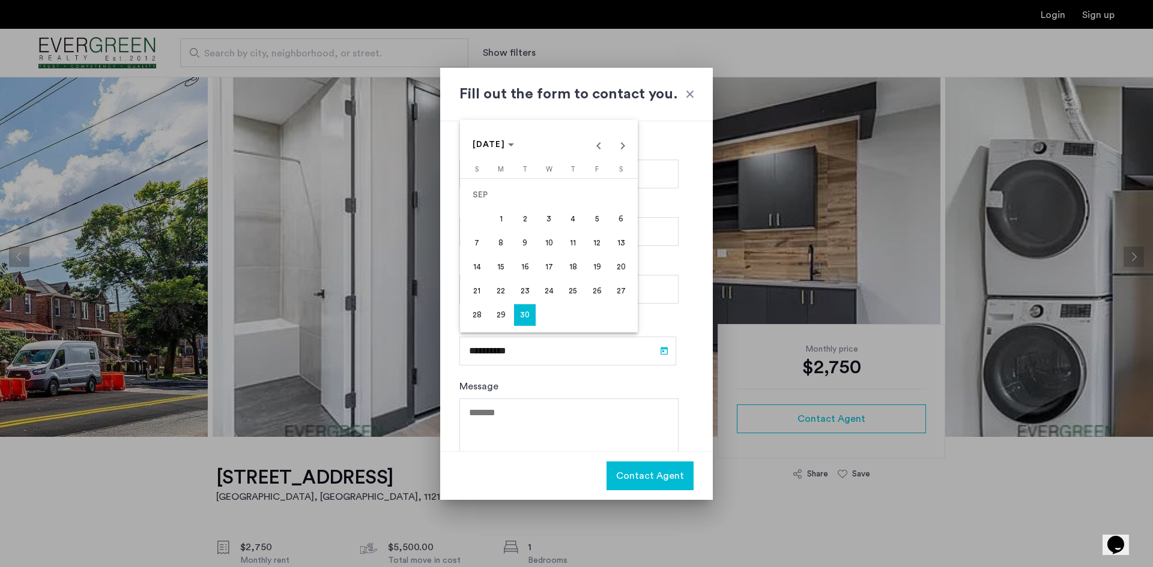
click at [508, 267] on span "15" at bounding box center [501, 267] width 22 height 22
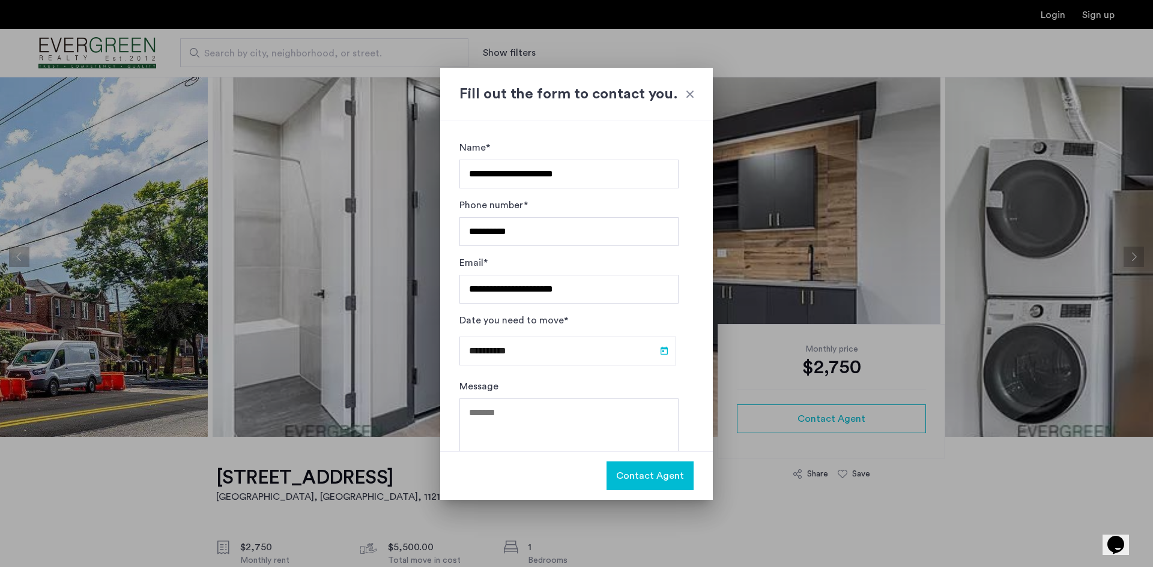
type input "**********"
click at [504, 414] on textarea "Message" at bounding box center [568, 435] width 219 height 72
type textarea "**********"
click at [687, 88] on div at bounding box center [690, 94] width 12 height 12
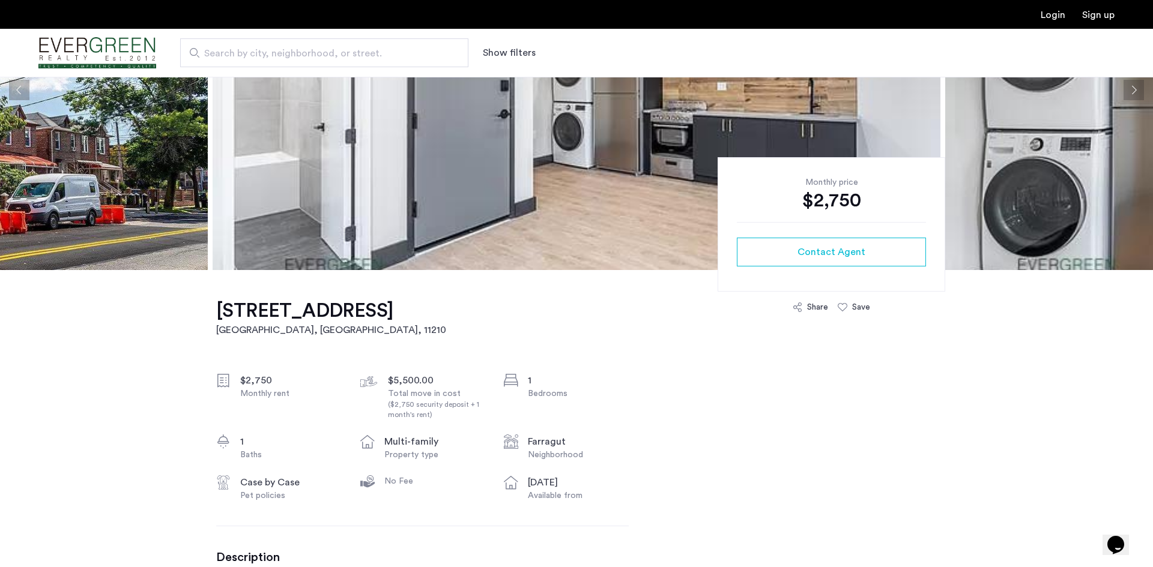
scroll to position [164, 0]
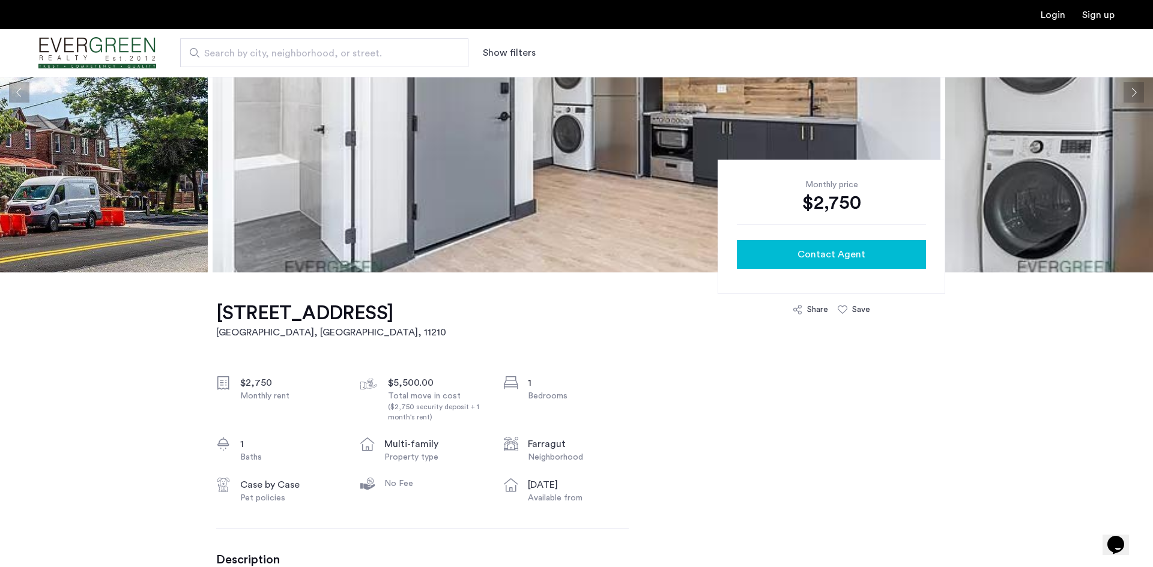
click at [833, 248] on span "Contact Agent" at bounding box center [831, 254] width 68 height 14
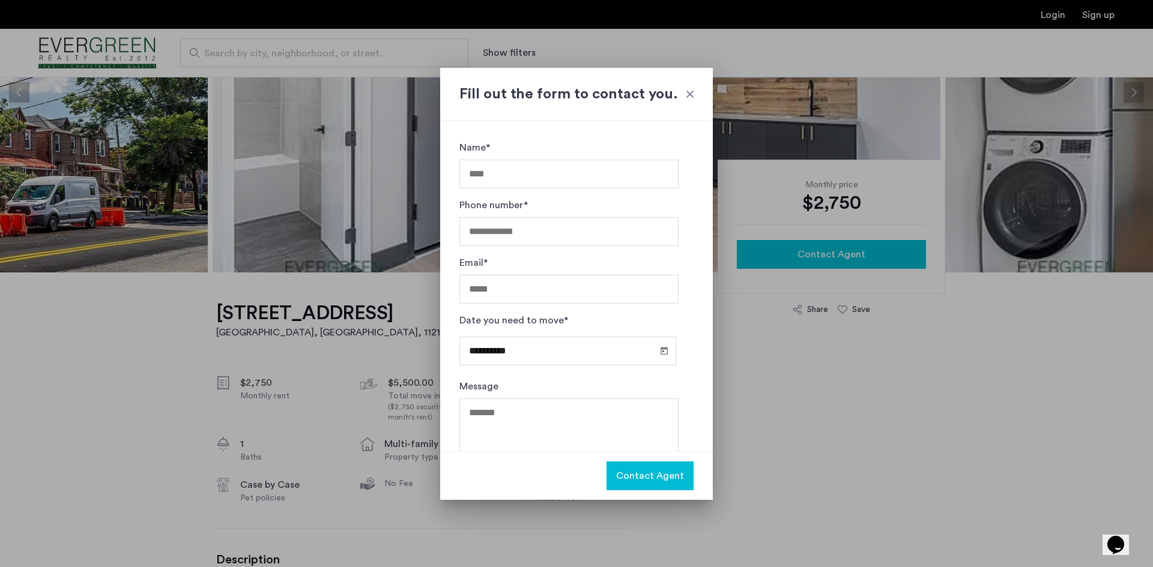
scroll to position [0, 0]
click at [594, 167] on input "Name*" at bounding box center [568, 174] width 219 height 29
type input "**********"
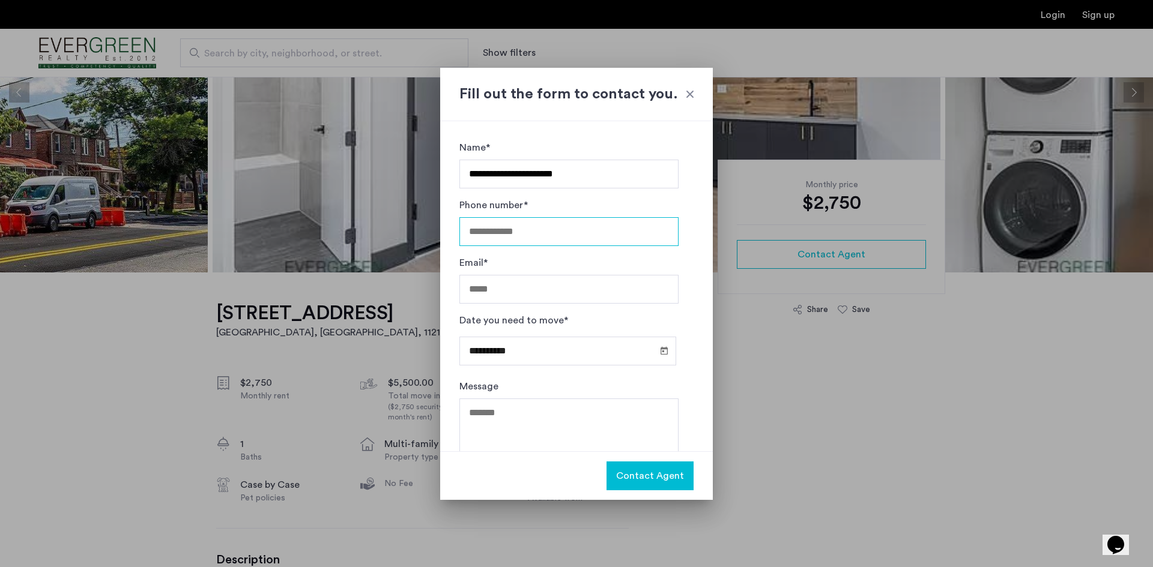
type input "**********"
click at [569, 234] on input "**********" at bounding box center [568, 231] width 219 height 29
type input "*"
type input "**********"
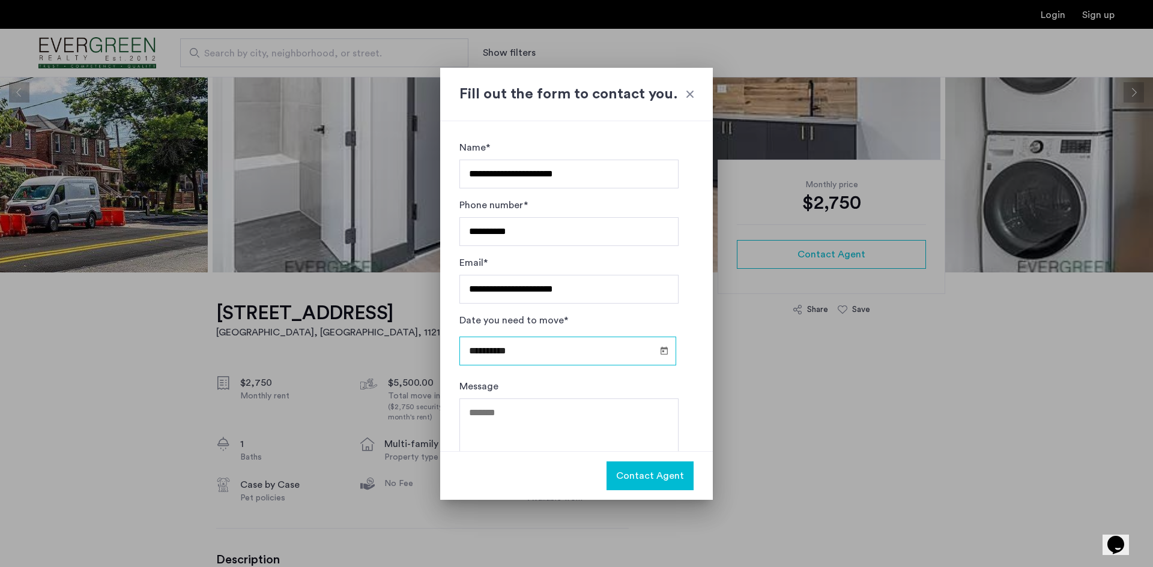
click at [546, 353] on input "**********" at bounding box center [567, 351] width 217 height 29
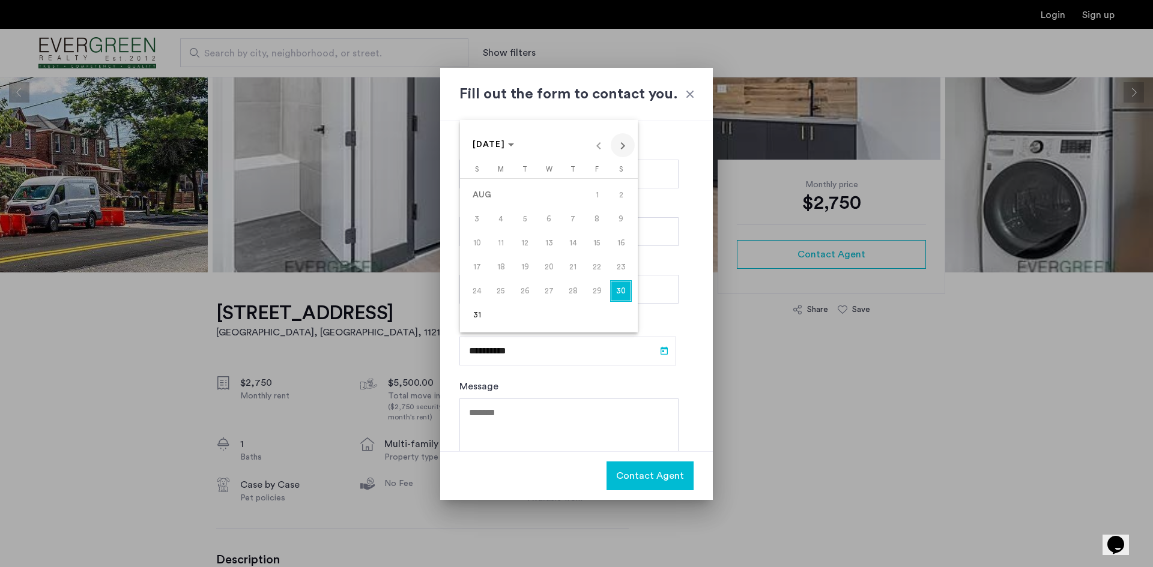
click at [624, 148] on span "Next month" at bounding box center [623, 145] width 24 height 24
click at [508, 264] on span "15" at bounding box center [501, 267] width 22 height 22
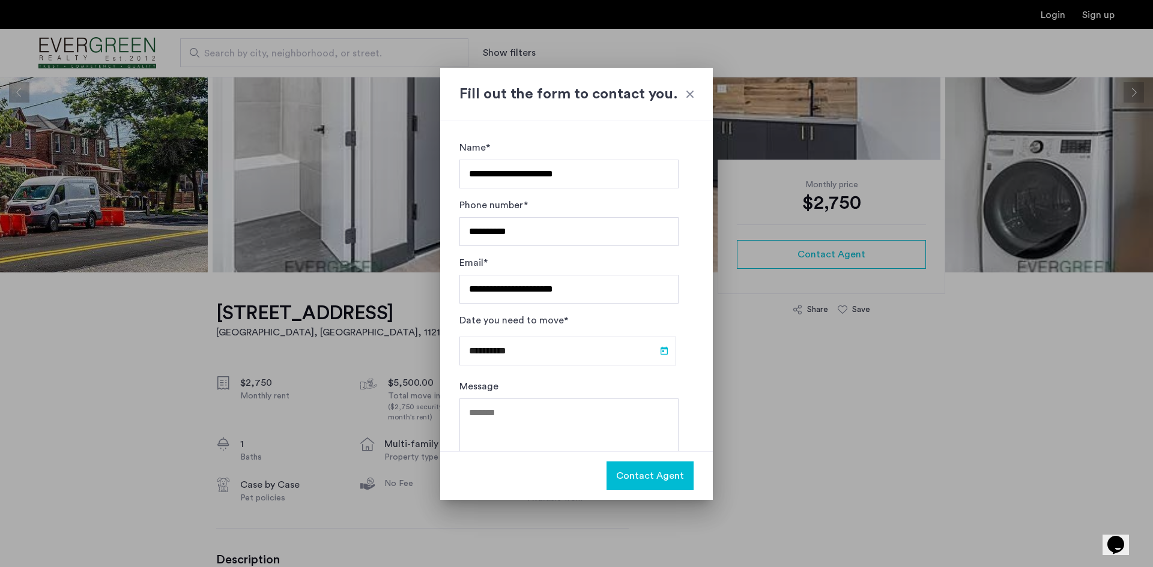
type input "**********"
click at [490, 417] on textarea "Message" at bounding box center [568, 435] width 219 height 72
type textarea "**********"
click at [689, 470] on button "Contact Agent" at bounding box center [649, 476] width 87 height 29
